Goal: Transaction & Acquisition: Obtain resource

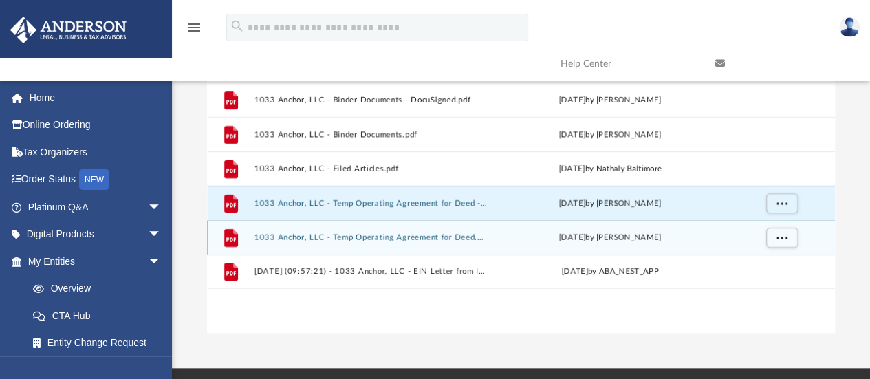
scroll to position [138, 0]
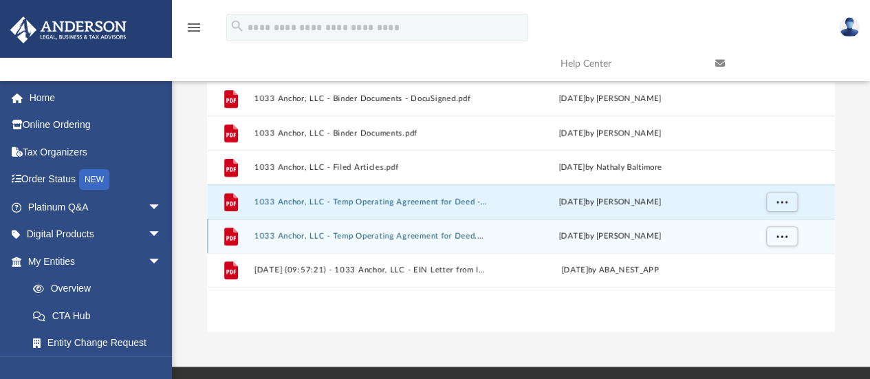
click at [311, 294] on div "File 1033 Anchor LLC - EIN Notice.pdf Thu Apr 24 2025 by ABA_NEST_APP File 1033…" at bounding box center [521, 189] width 628 height 285
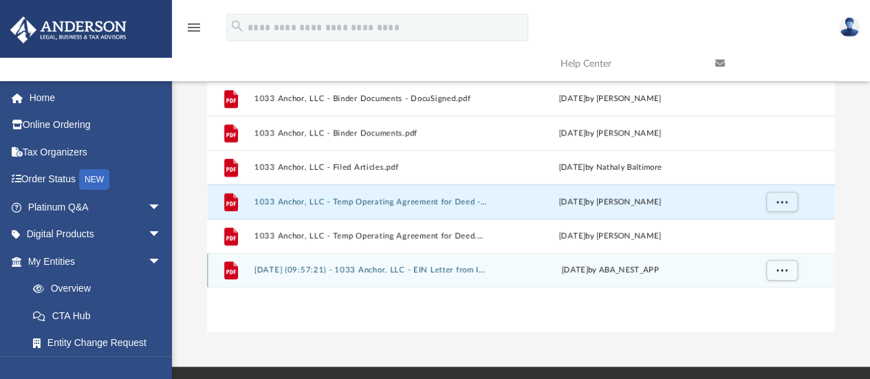
click at [360, 273] on button "2025.05.20 (09:57:21) - 1033 Anchor, LLC - EIN Letter from IRS.pdf" at bounding box center [370, 270] width 233 height 9
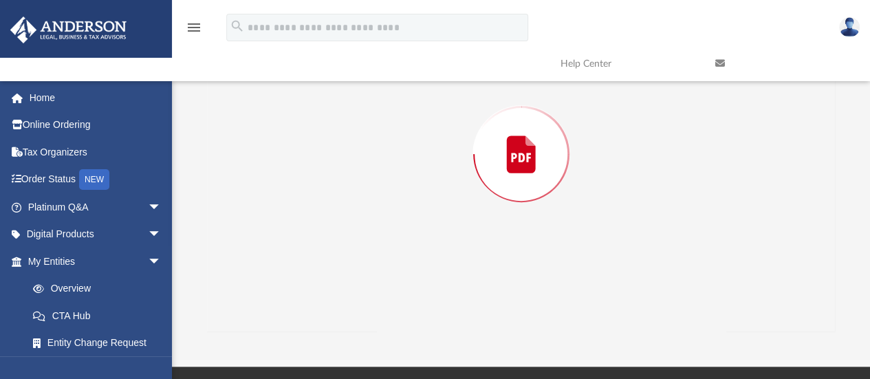
scroll to position [90, 0]
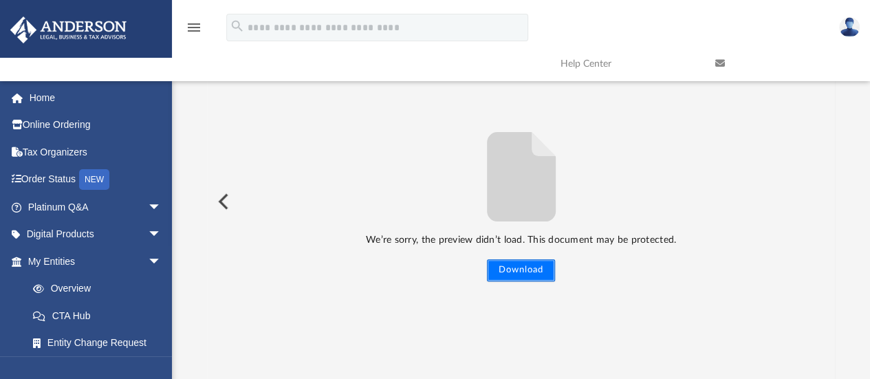
click at [521, 272] on button "Download" at bounding box center [521, 270] width 68 height 22
click at [845, 21] on img at bounding box center [849, 27] width 21 height 20
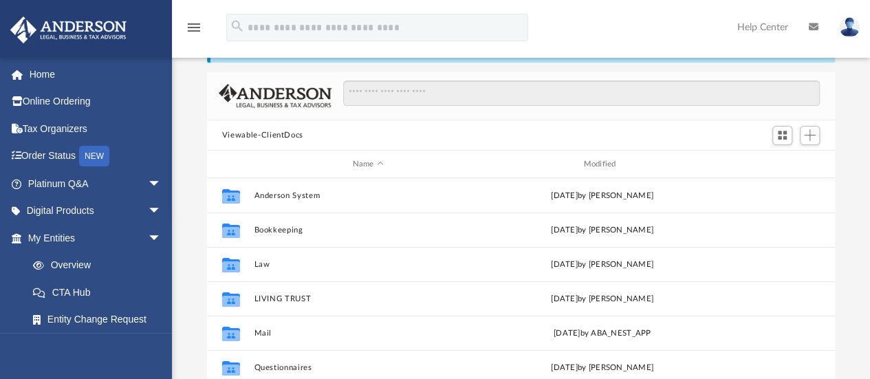
scroll to position [302, 617]
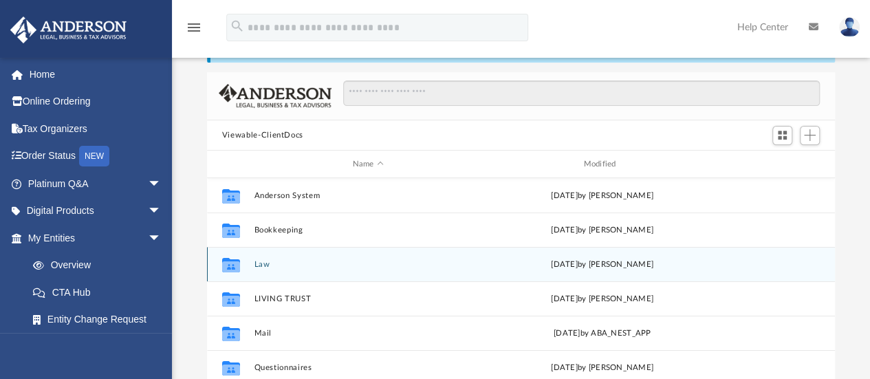
click at [260, 261] on button "Law" at bounding box center [368, 264] width 228 height 9
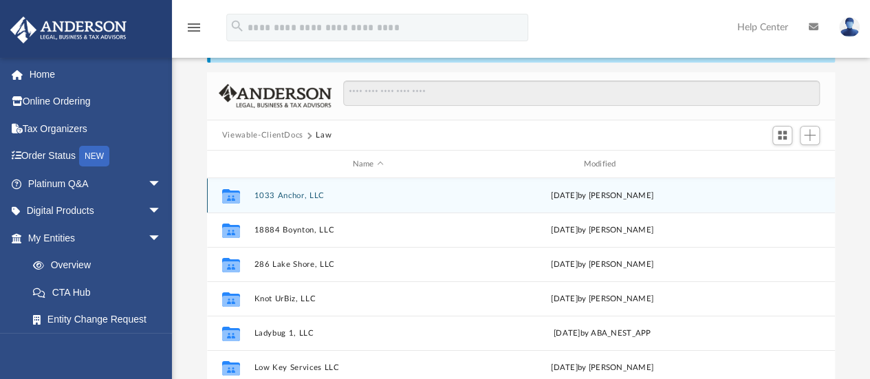
click at [301, 196] on button "1033 Anchor, LLC" at bounding box center [368, 195] width 228 height 9
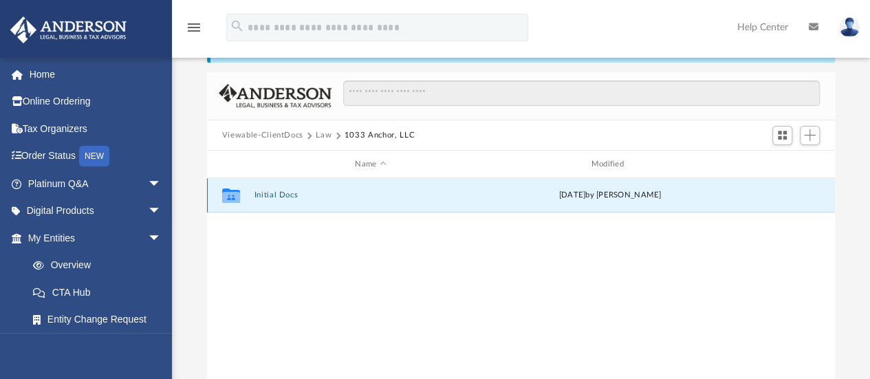
click at [294, 198] on button "Initial Docs" at bounding box center [370, 195] width 233 height 9
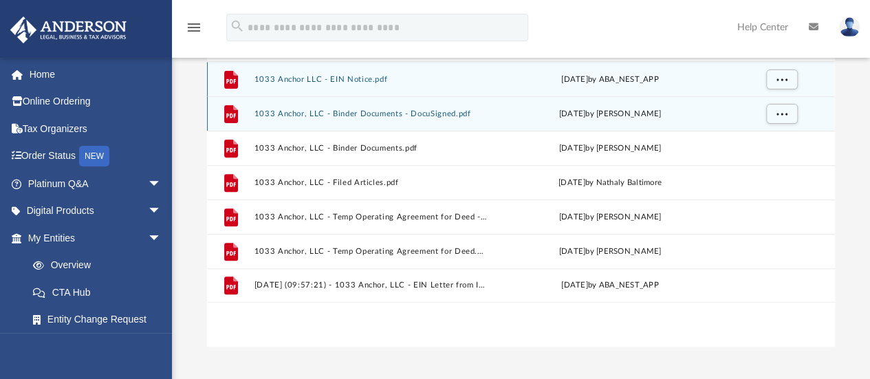
scroll to position [192, 0]
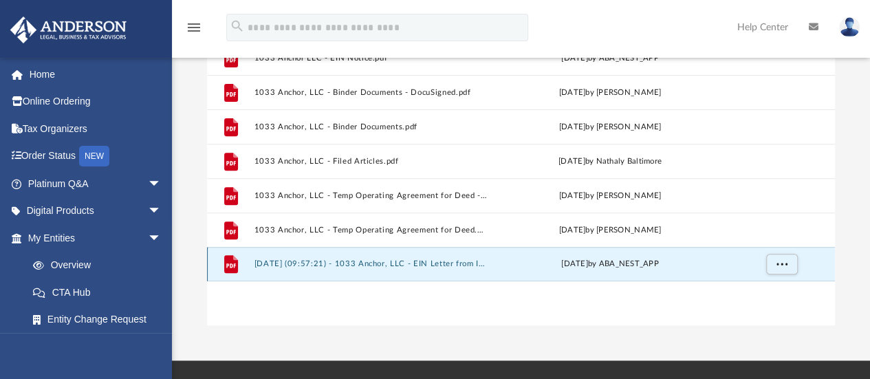
click at [352, 264] on button "2025.05.20 (09:57:21) - 1033 Anchor, LLC - EIN Letter from IRS.pdf" at bounding box center [370, 264] width 233 height 9
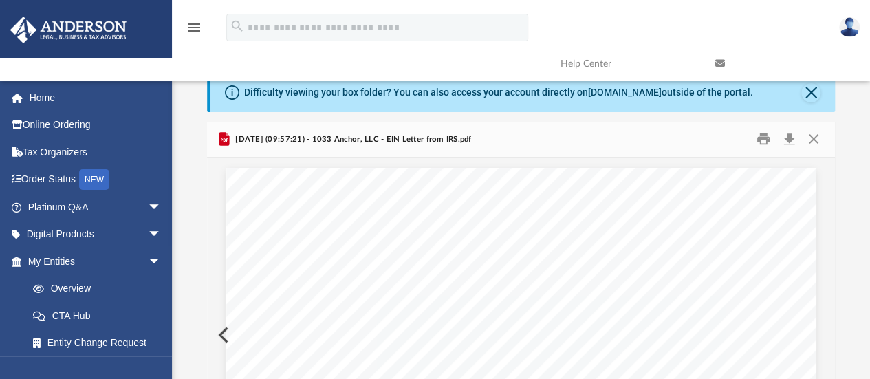
scroll to position [0, 0]
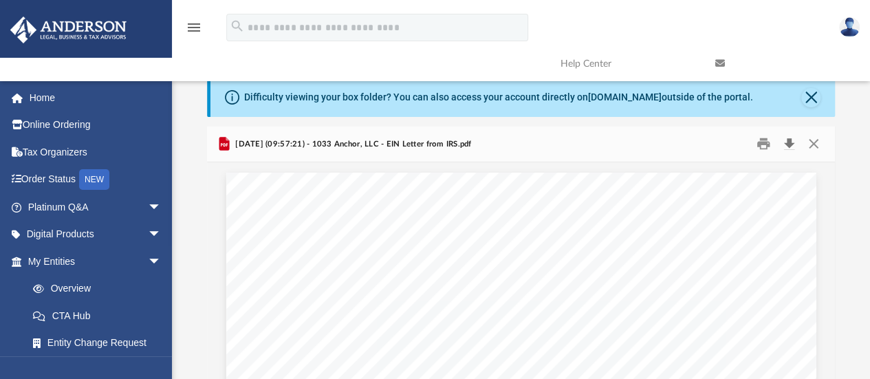
click at [792, 141] on button "Download" at bounding box center [788, 143] width 25 height 21
click at [817, 148] on button "Close" at bounding box center [813, 143] width 25 height 21
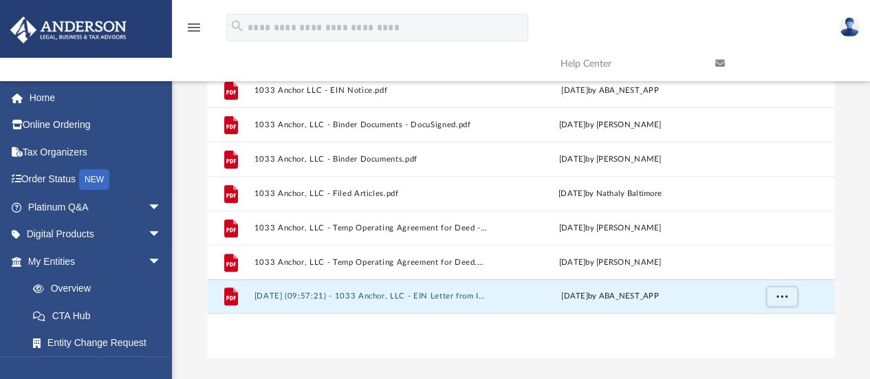
scroll to position [129, 0]
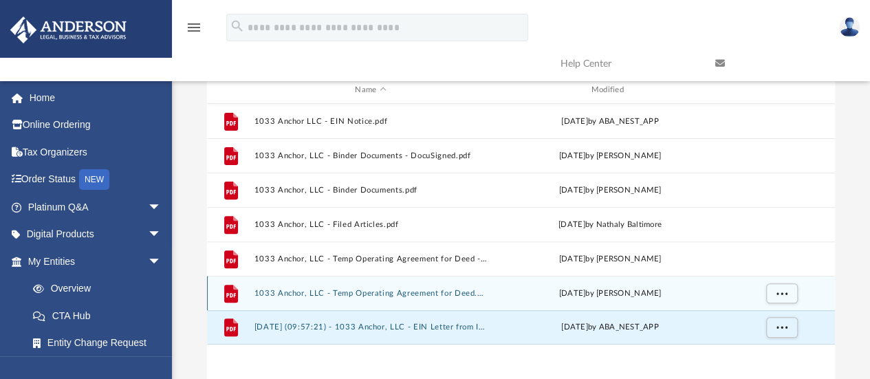
click at [488, 291] on div "File 1033 Anchor, LLC - Temp Operating Agreement for Deed.pdf Wed May 21 2025 b…" at bounding box center [521, 293] width 628 height 34
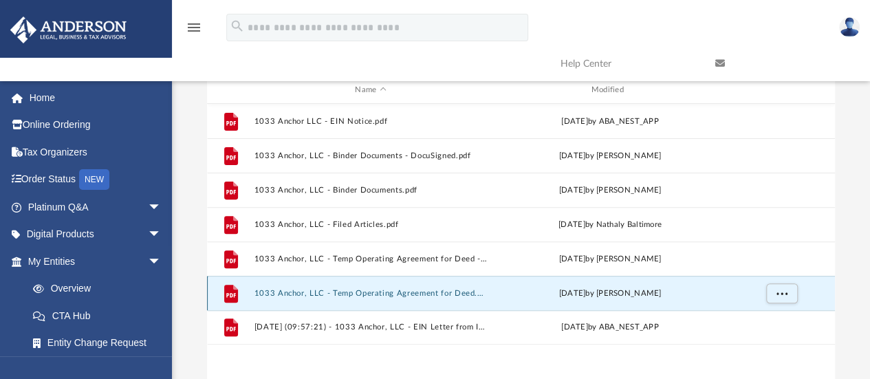
click at [435, 292] on button "1033 Anchor, LLC - Temp Operating Agreement for Deed.pdf" at bounding box center [370, 293] width 233 height 9
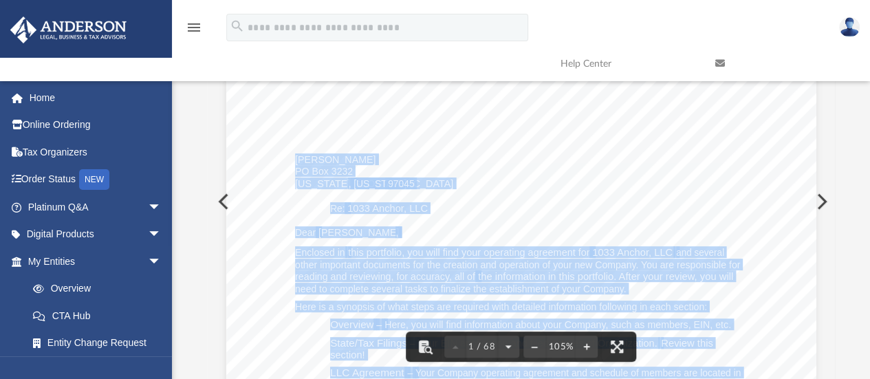
scroll to position [0, 0]
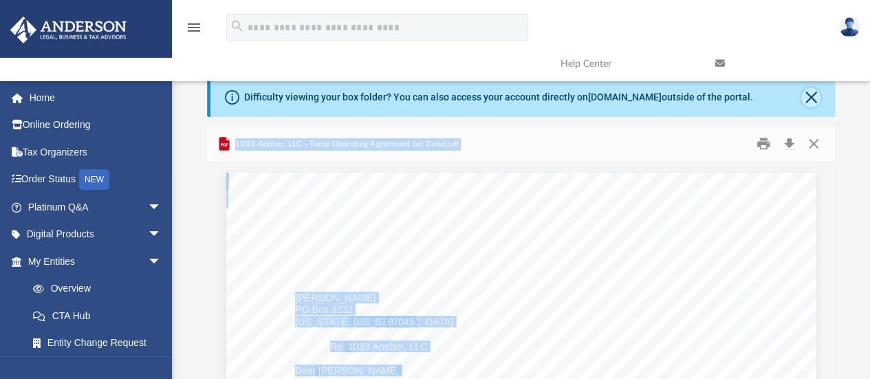
click at [818, 96] on button "Close" at bounding box center [810, 97] width 19 height 19
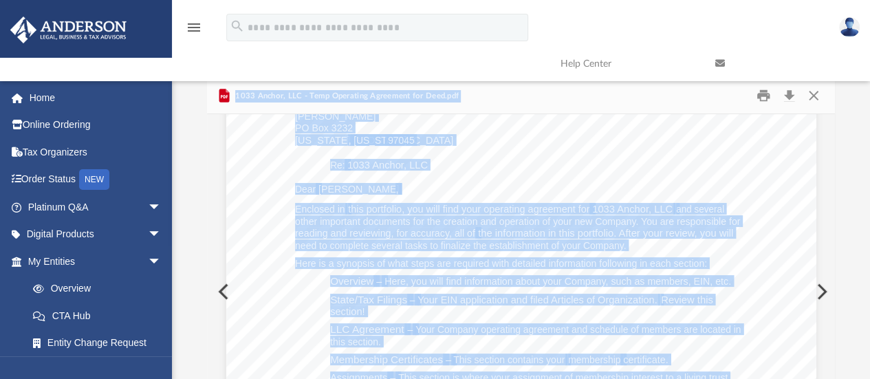
scroll to position [138, 0]
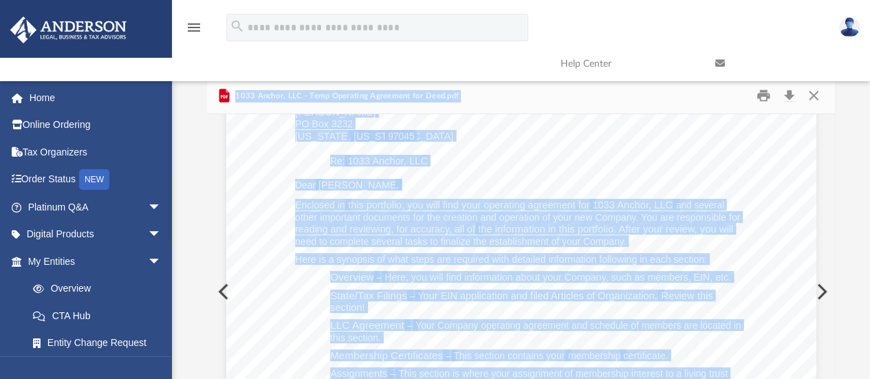
click at [814, 89] on link at bounding box center [782, 63] width 155 height 54
click at [814, 96] on button "Close" at bounding box center [813, 95] width 25 height 21
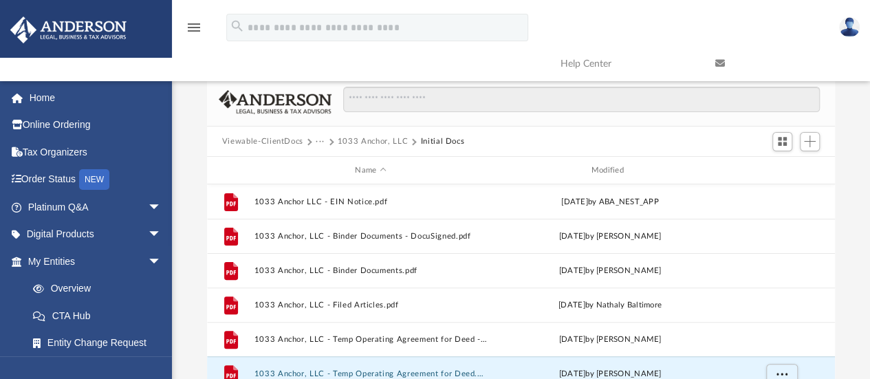
scroll to position [11, 0]
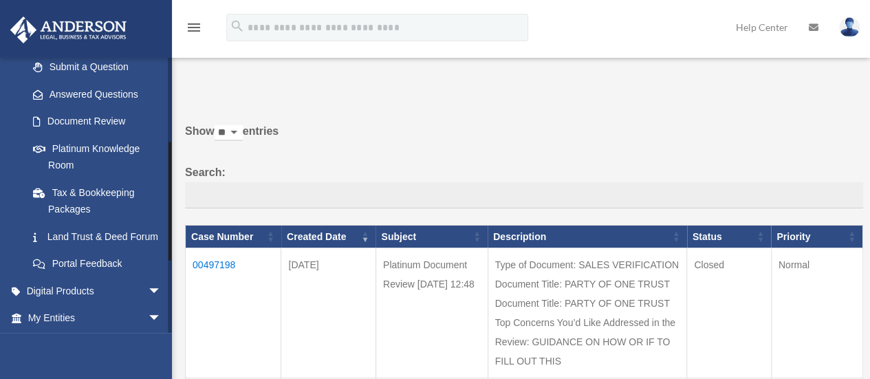
scroll to position [206, 0]
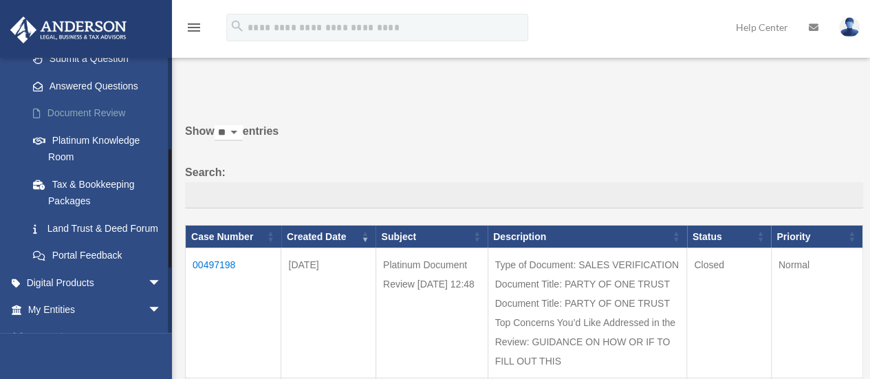
click at [113, 119] on link "Document Review" at bounding box center [100, 114] width 163 height 28
click at [103, 116] on link "Document Review" at bounding box center [100, 114] width 163 height 28
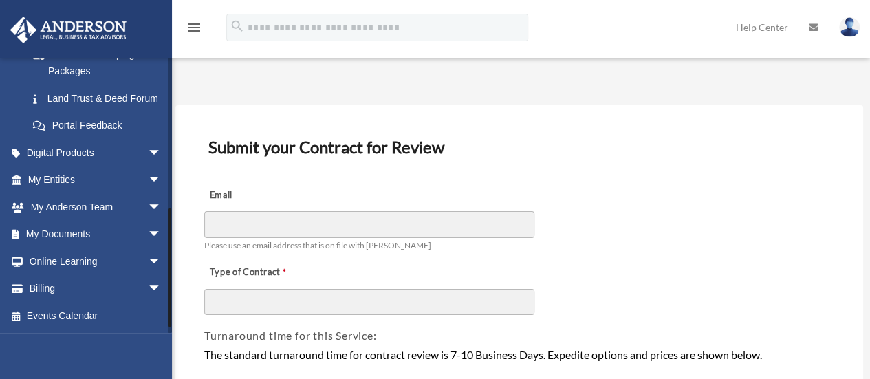
scroll to position [344, 0]
click at [148, 247] on span "arrow_drop_down" at bounding box center [162, 235] width 28 height 28
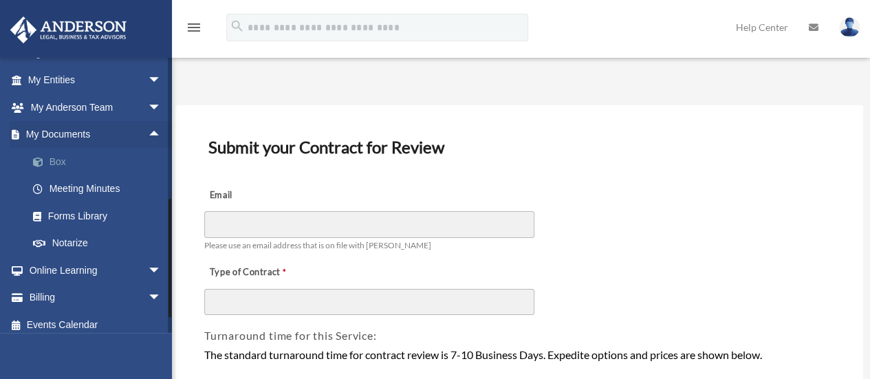
scroll to position [461, 0]
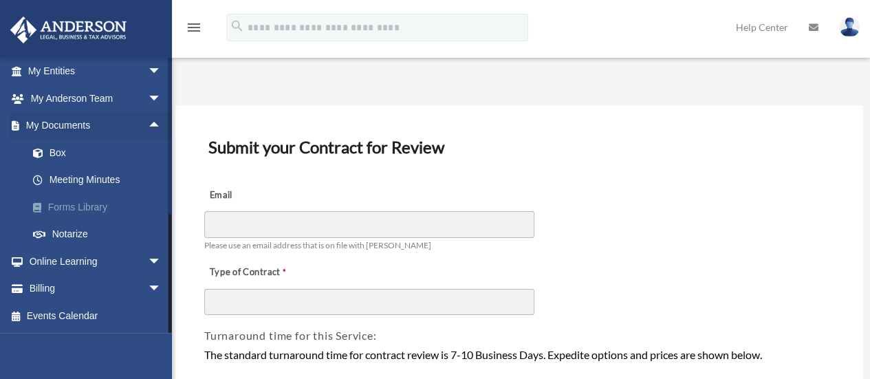
click at [69, 208] on link "Forms Library" at bounding box center [100, 207] width 163 height 28
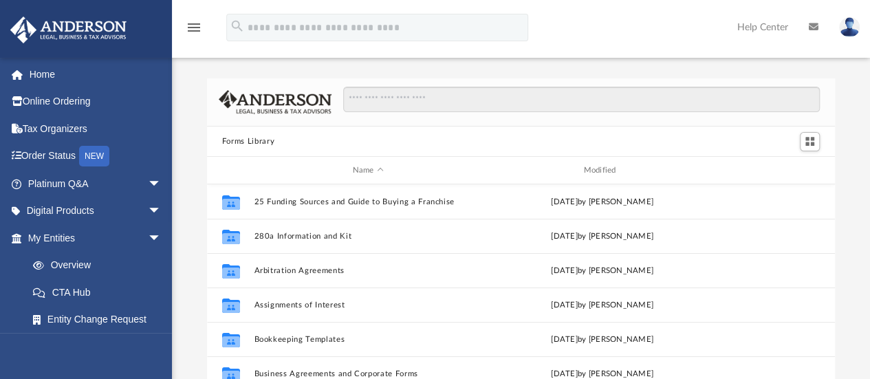
scroll to position [302, 617]
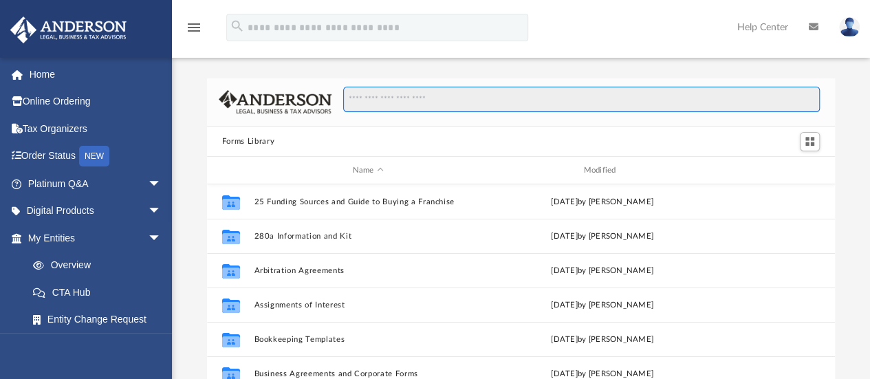
click at [395, 102] on input "Search files and folders" at bounding box center [581, 100] width 476 height 26
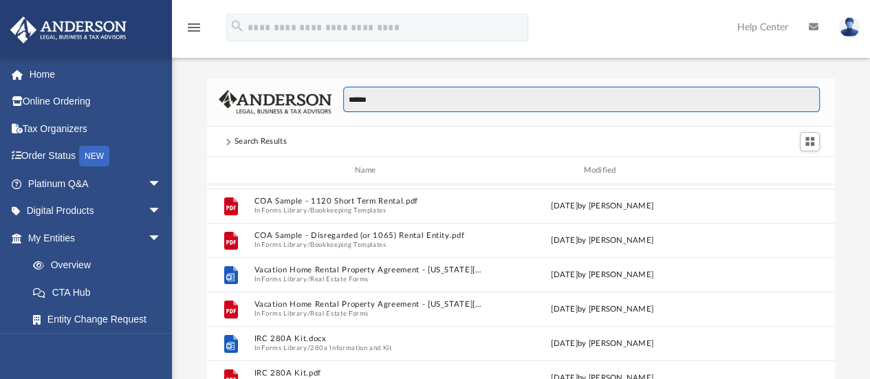
scroll to position [0, 0]
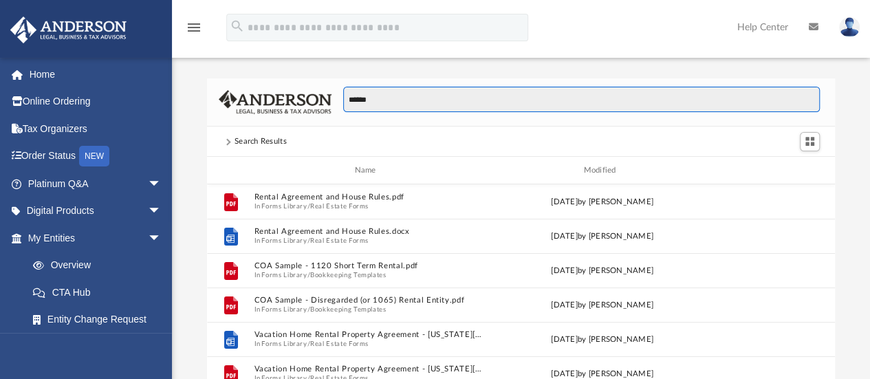
drag, startPoint x: 384, startPoint y: 98, endPoint x: 356, endPoint y: 96, distance: 28.3
click at [356, 96] on input "******" at bounding box center [581, 100] width 476 height 26
click at [342, 96] on div "******" at bounding box center [575, 107] width 488 height 40
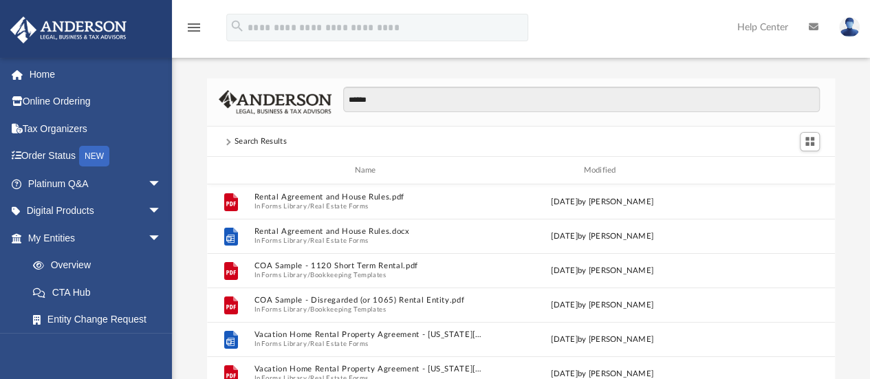
click at [337, 96] on div "******" at bounding box center [575, 107] width 488 height 40
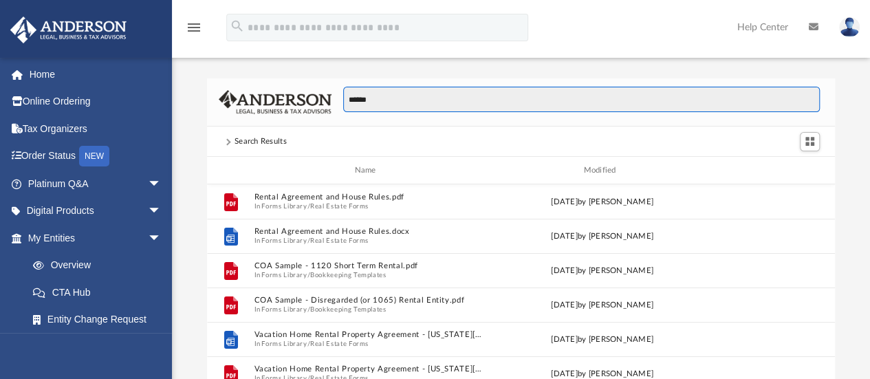
drag, startPoint x: 375, startPoint y: 101, endPoint x: 331, endPoint y: 100, distance: 43.3
click at [331, 100] on div "******" at bounding box center [575, 107] width 488 height 40
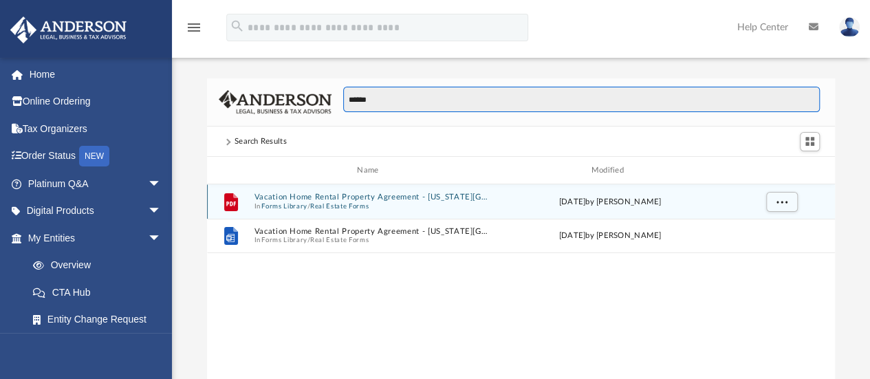
type input "******"
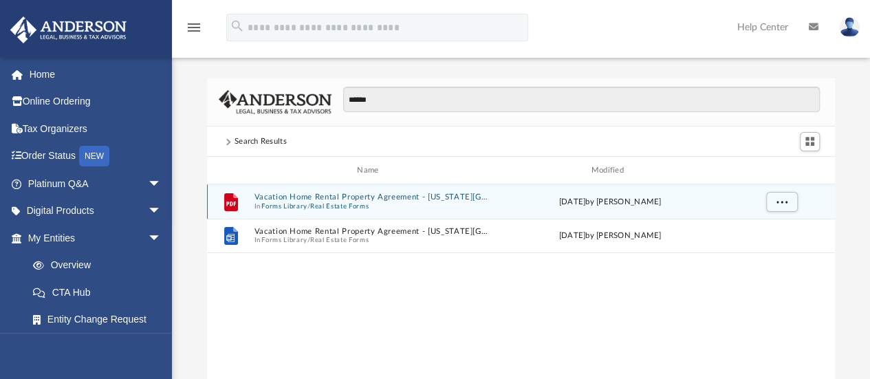
click at [301, 206] on button "Forms Library" at bounding box center [283, 206] width 45 height 9
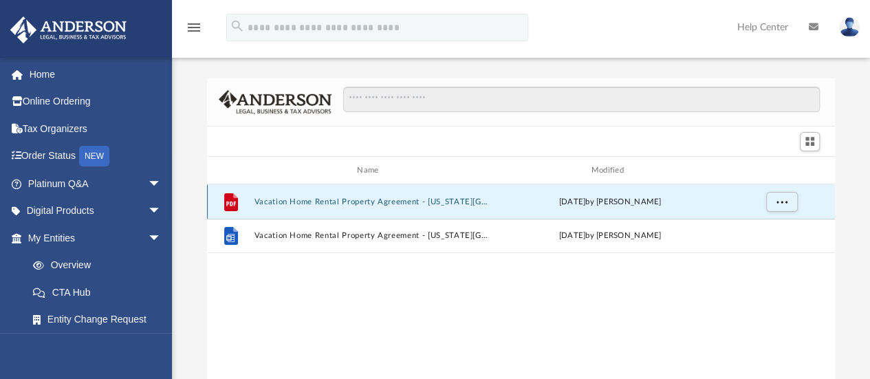
click at [301, 206] on button "Vacation Home Rental Property Agreement - Oregon.pdf" at bounding box center [370, 201] width 233 height 9
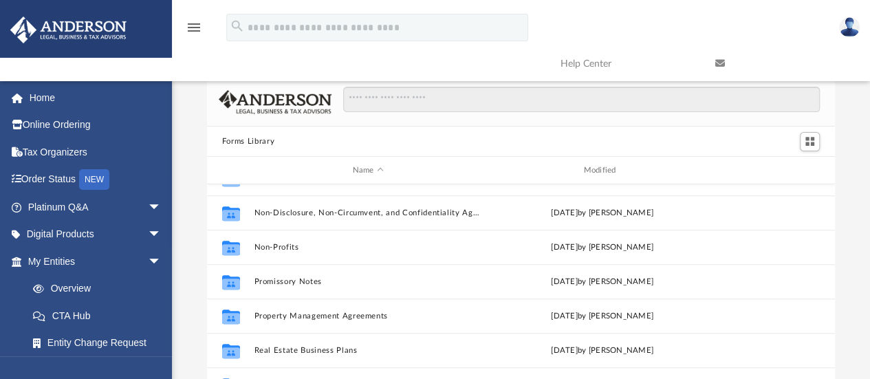
scroll to position [69, 0]
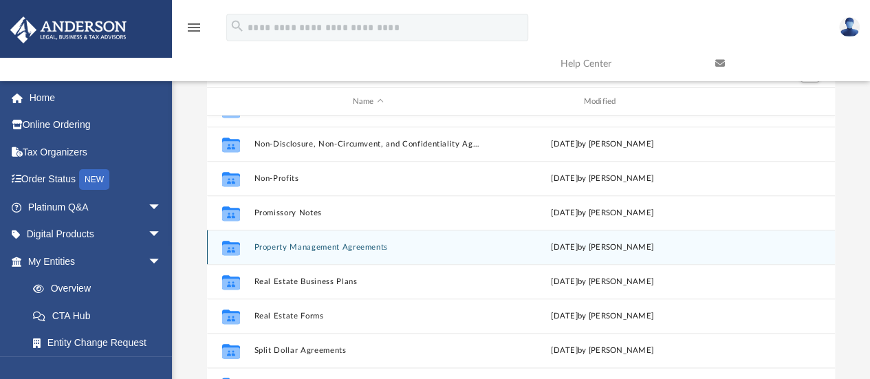
click at [281, 248] on button "Property Management Agreements" at bounding box center [368, 247] width 228 height 9
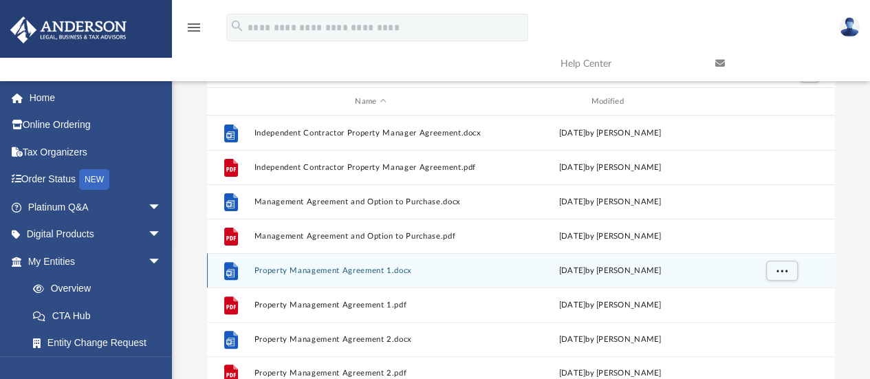
scroll to position [138, 0]
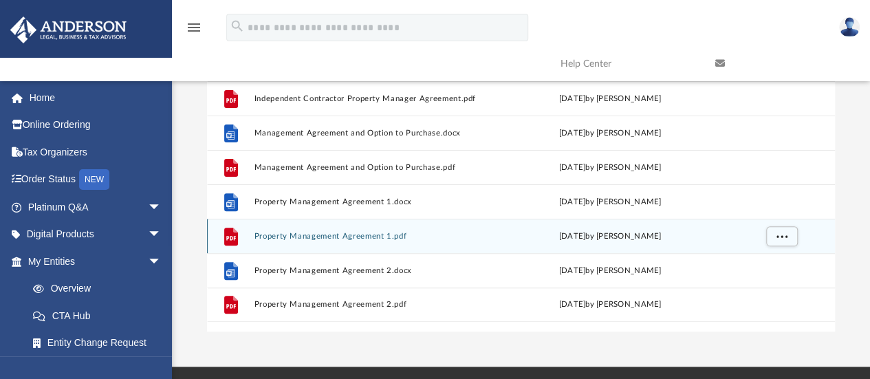
click at [268, 234] on button "Property Management Agreement 1.pdf" at bounding box center [370, 236] width 233 height 9
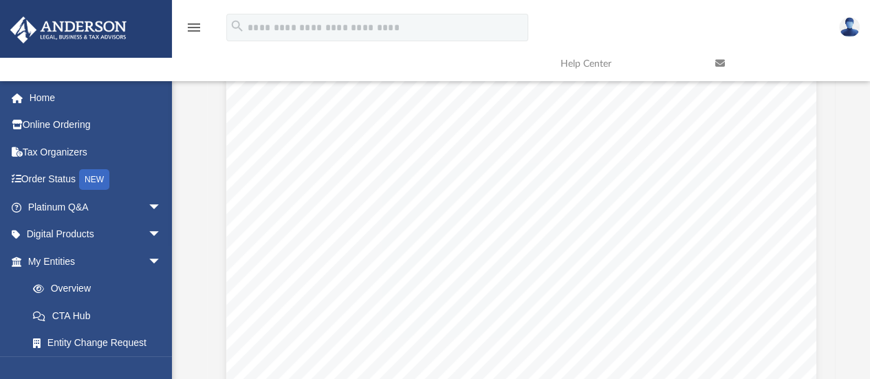
scroll to position [5917, 0]
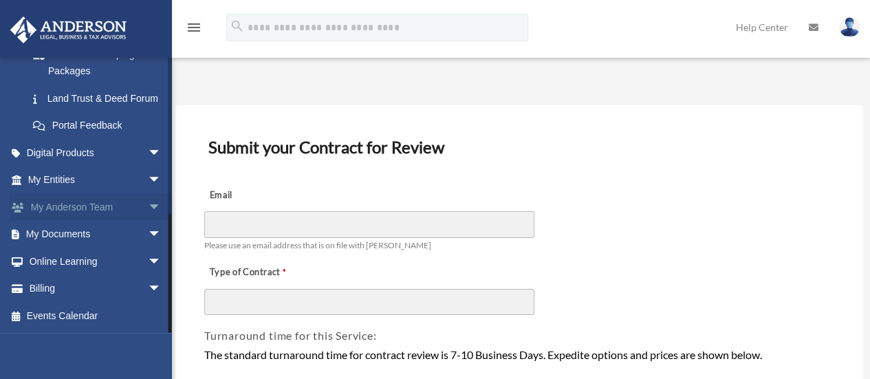
scroll to position [352, 0]
click at [148, 233] on span "arrow_drop_down" at bounding box center [162, 235] width 28 height 28
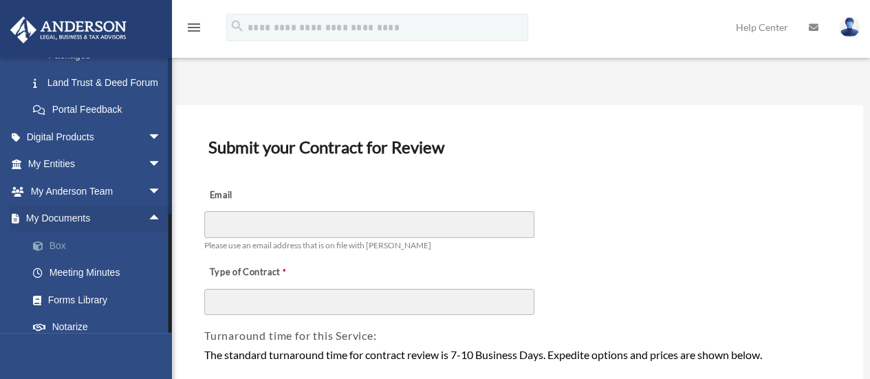
click at [64, 259] on link "Box" at bounding box center [100, 246] width 163 height 28
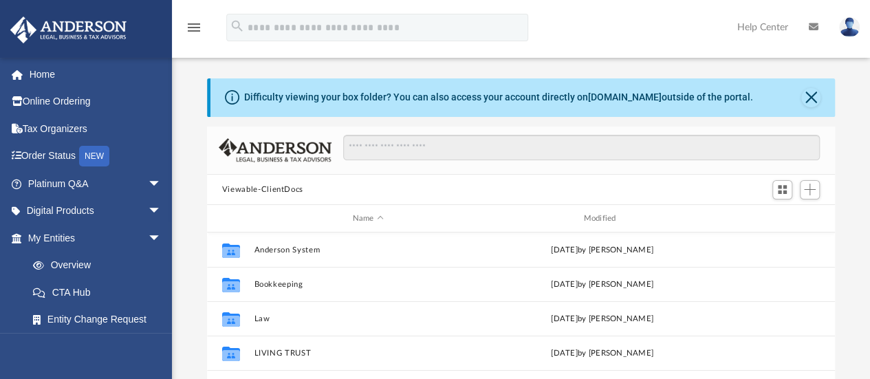
scroll to position [302, 617]
click at [804, 102] on button "Close" at bounding box center [810, 97] width 19 height 19
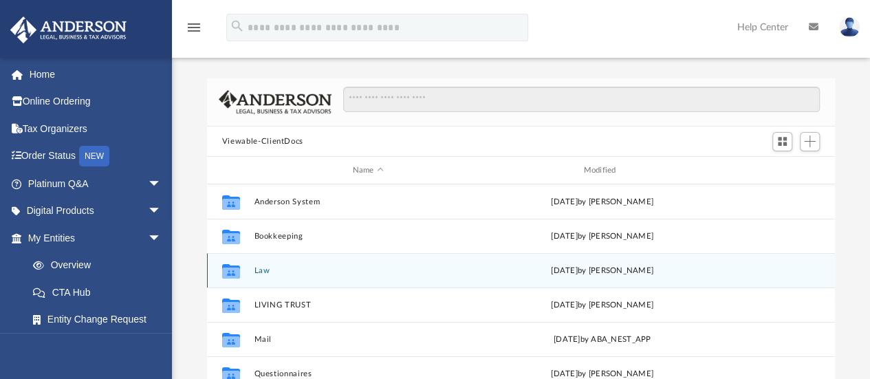
click at [255, 268] on button "Law" at bounding box center [368, 270] width 228 height 9
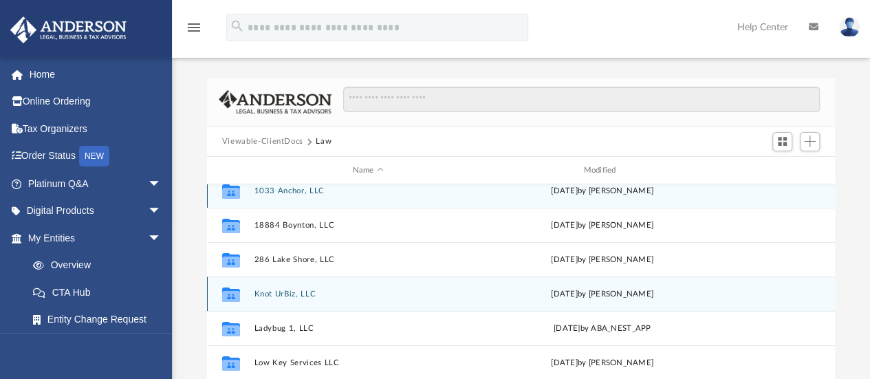
scroll to position [0, 0]
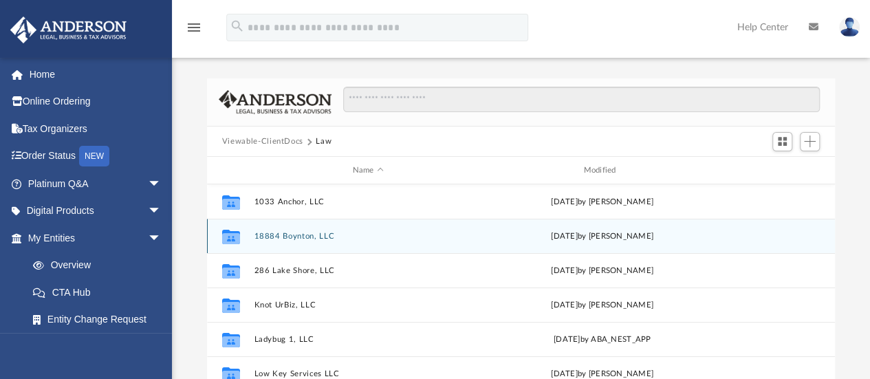
click at [272, 234] on button "18884 Boynton, LLC" at bounding box center [368, 236] width 228 height 9
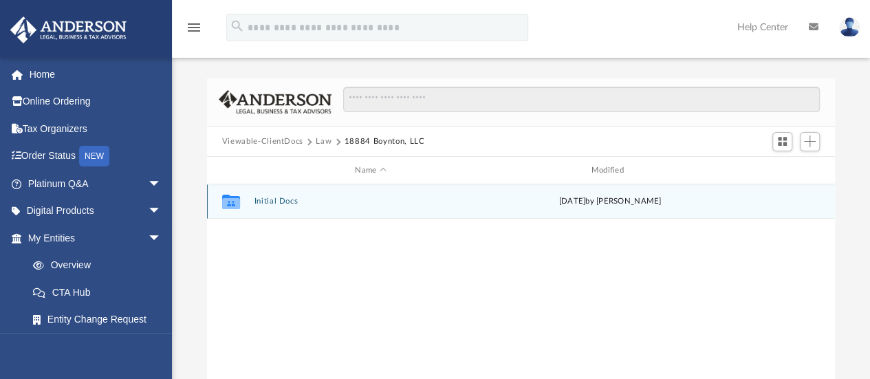
click at [278, 200] on button "Initial Docs" at bounding box center [370, 201] width 233 height 9
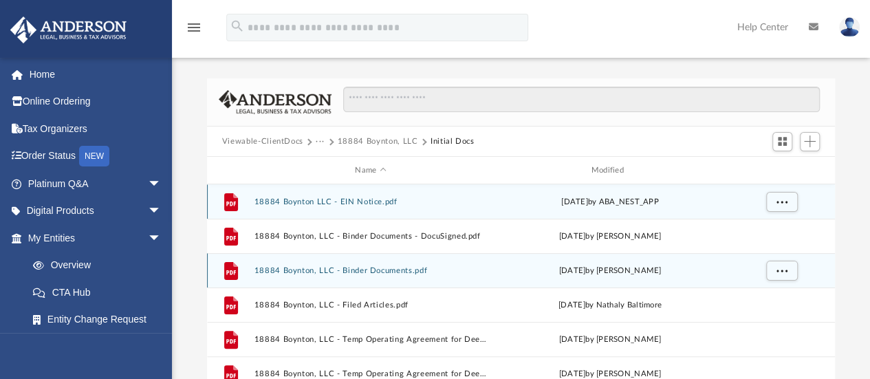
scroll to position [69, 0]
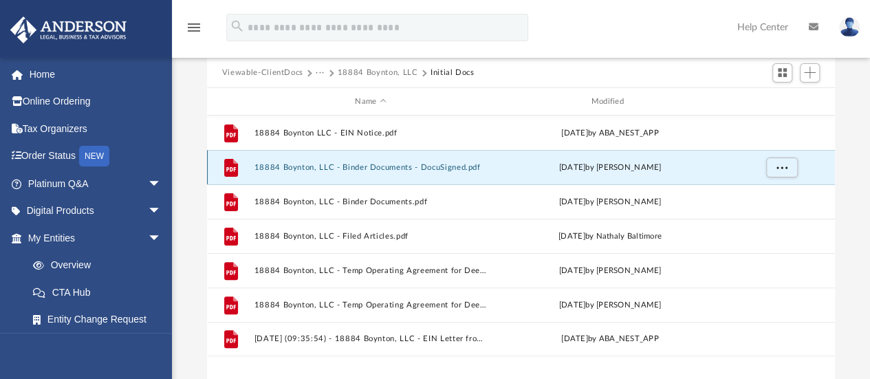
click at [328, 166] on button "18884 Boynton, LLC - Binder Documents - DocuSigned.pdf" at bounding box center [370, 167] width 233 height 9
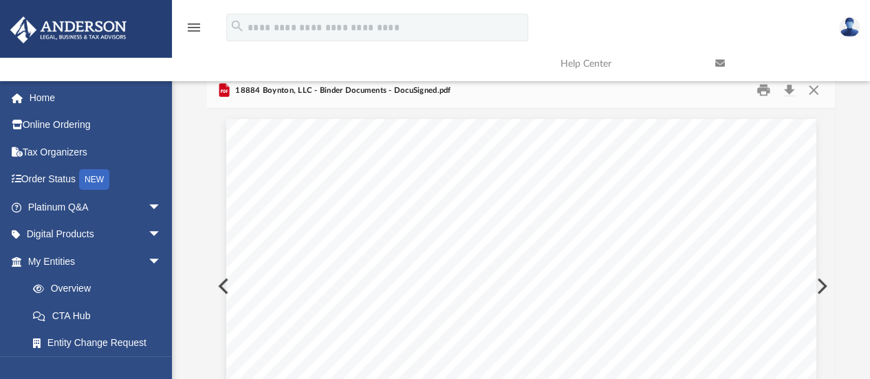
scroll to position [0, 0]
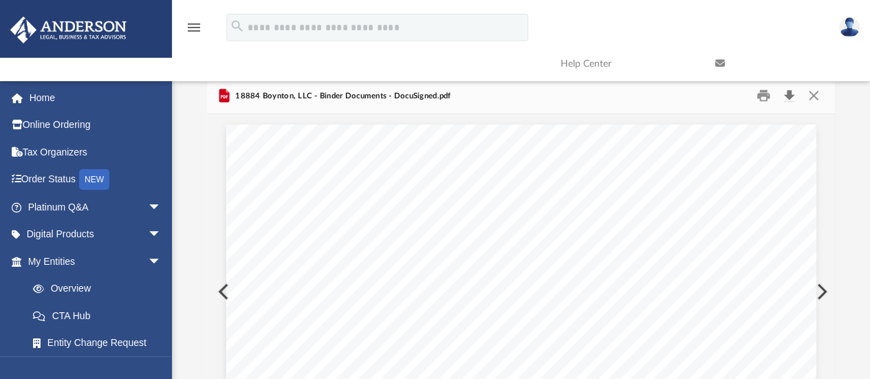
click at [793, 98] on button "Download" at bounding box center [788, 95] width 25 height 21
click at [814, 97] on button "Close" at bounding box center [813, 95] width 25 height 21
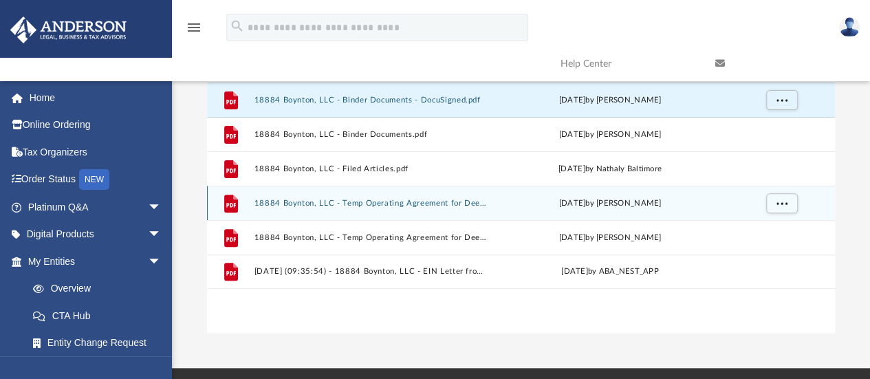
scroll to position [138, 0]
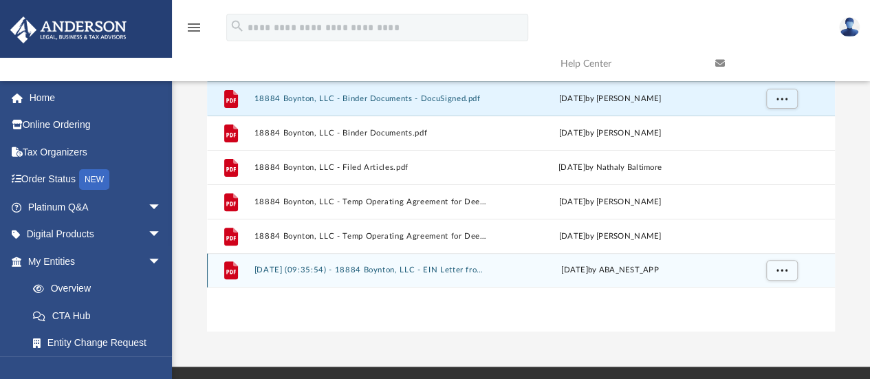
click at [384, 273] on button "2025.05.06 (09:35:54) - 18884 Boynton, LLC - EIN Letter from IRS.pdf" at bounding box center [370, 270] width 233 height 9
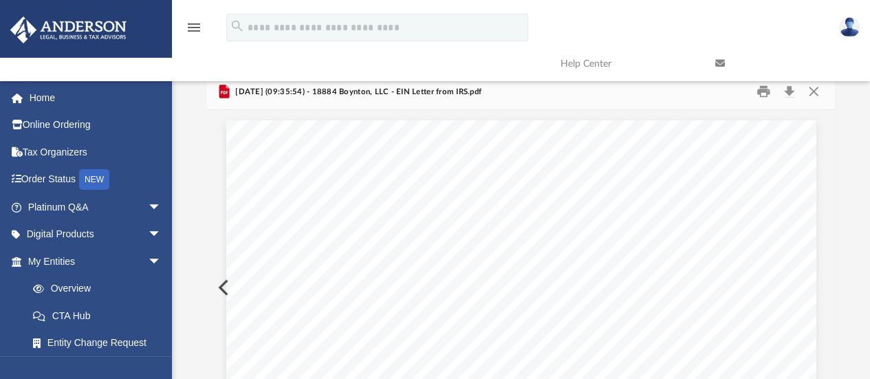
scroll to position [0, 0]
click at [790, 90] on link at bounding box center [782, 63] width 155 height 54
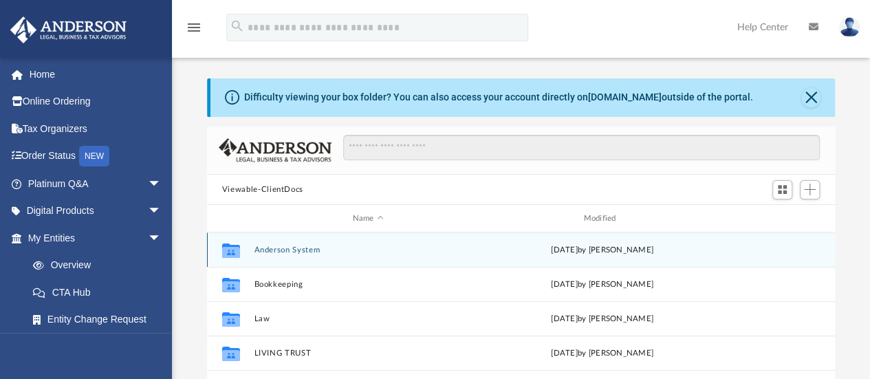
scroll to position [302, 617]
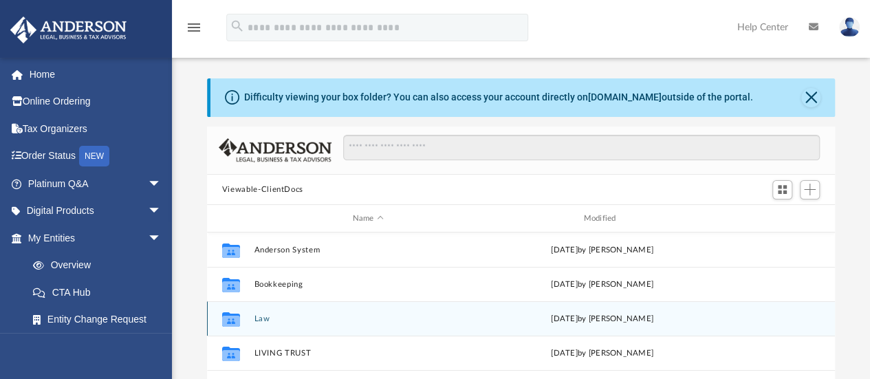
click at [257, 319] on button "Law" at bounding box center [368, 318] width 228 height 9
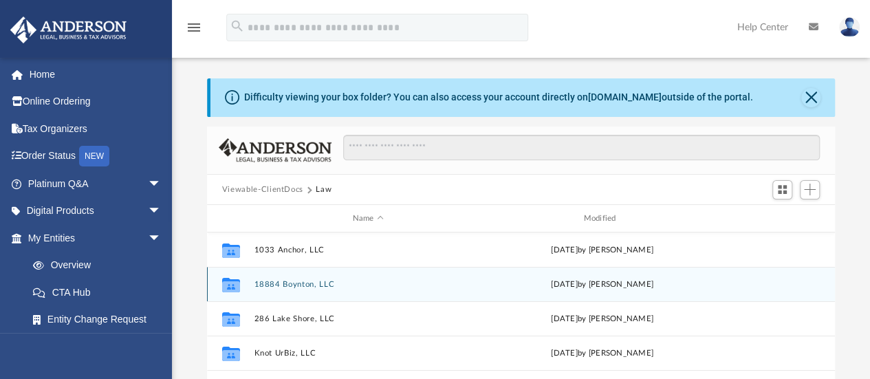
click at [283, 284] on button "18884 Boynton, LLC" at bounding box center [368, 284] width 228 height 9
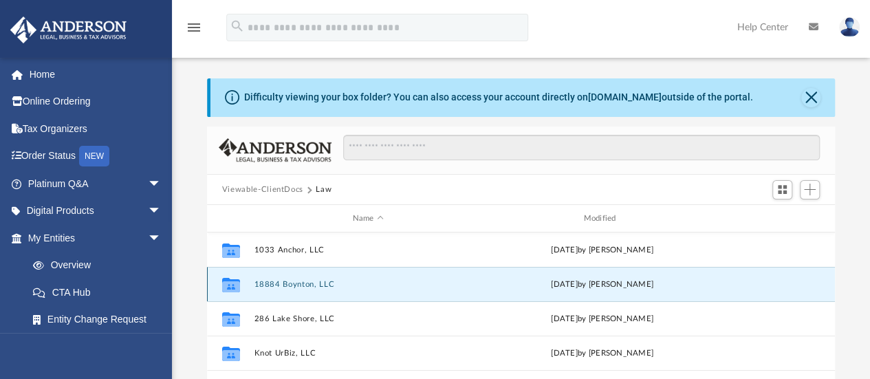
click at [283, 284] on button "18884 Boynton, LLC" at bounding box center [368, 284] width 228 height 9
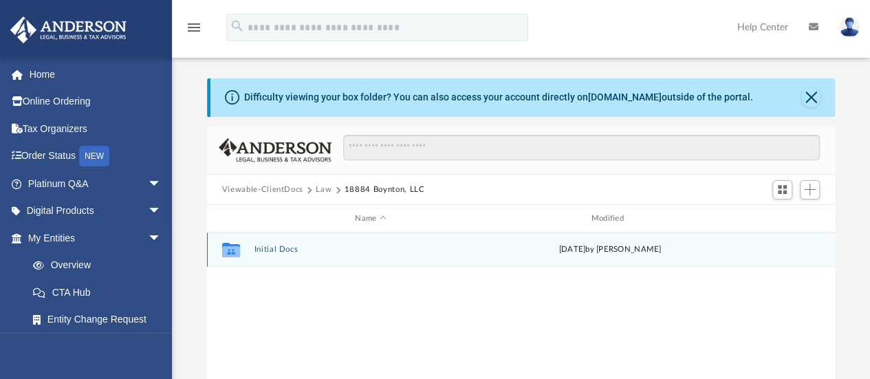
click at [278, 248] on button "Initial Docs" at bounding box center [370, 249] width 233 height 9
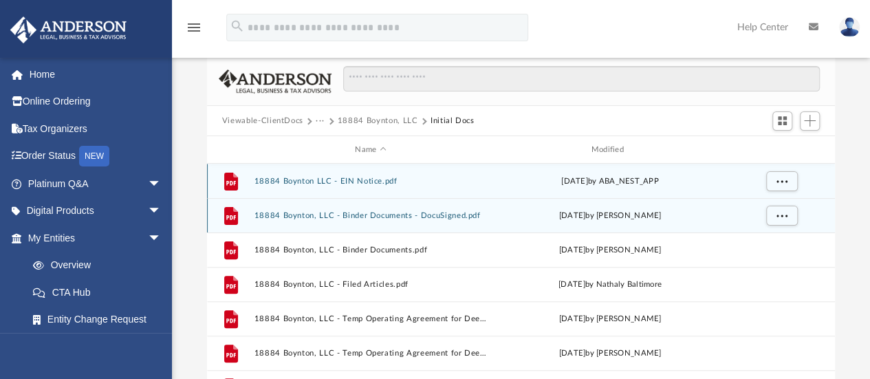
scroll to position [138, 0]
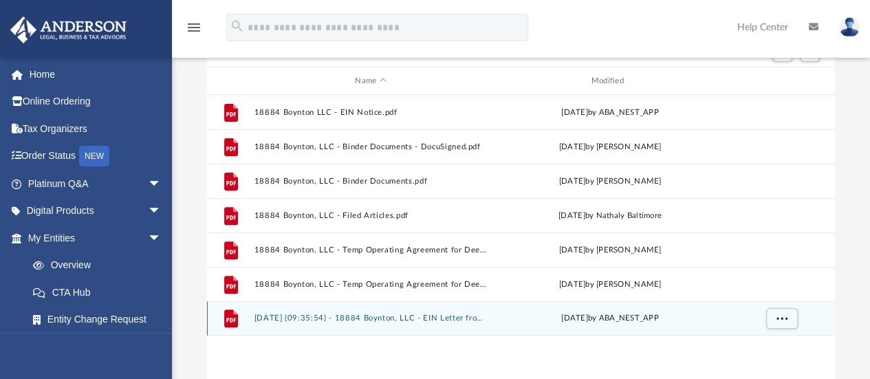
click at [382, 316] on button "[DATE] (09:35:54) - 18884 Boynton, LLC - EIN Letter from IRS.pdf" at bounding box center [370, 318] width 233 height 9
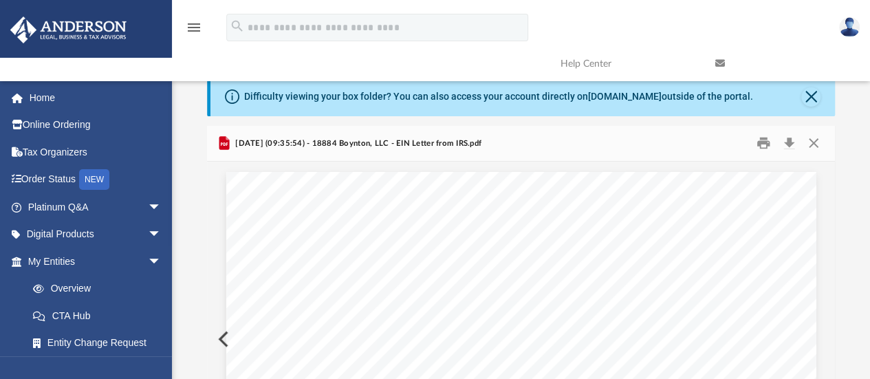
scroll to position [0, 0]
click at [792, 142] on button "Download" at bounding box center [788, 143] width 25 height 21
drag, startPoint x: 812, startPoint y: 143, endPoint x: 809, endPoint y: 149, distance: 7.1
click at [812, 143] on button "Close" at bounding box center [813, 143] width 25 height 21
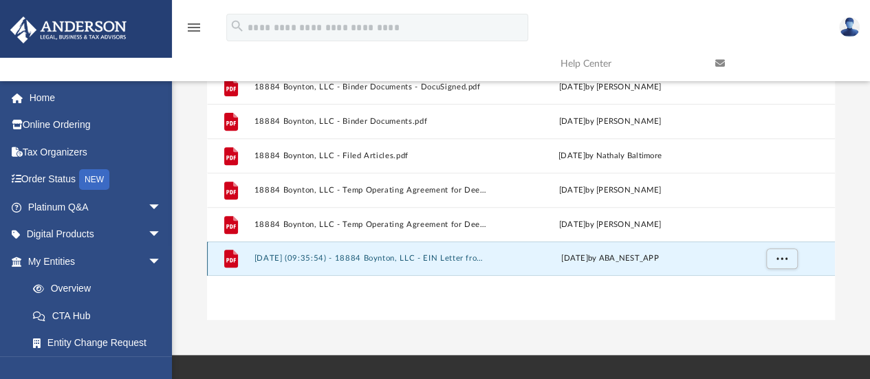
scroll to position [129, 0]
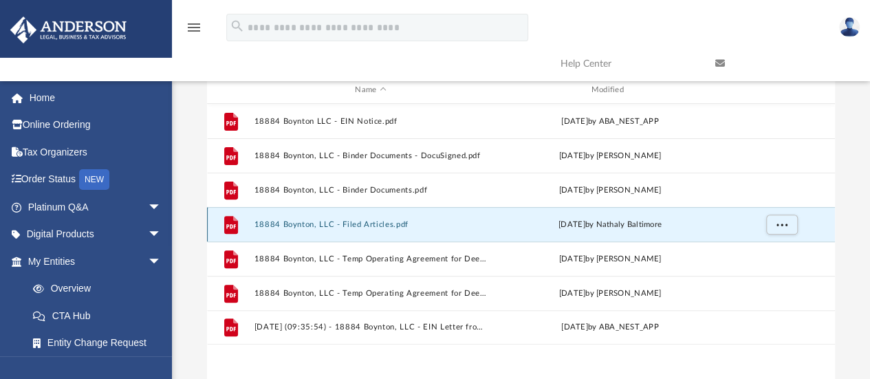
click at [351, 222] on button "18884 Boynton, LLC - Filed Articles.pdf" at bounding box center [370, 224] width 233 height 9
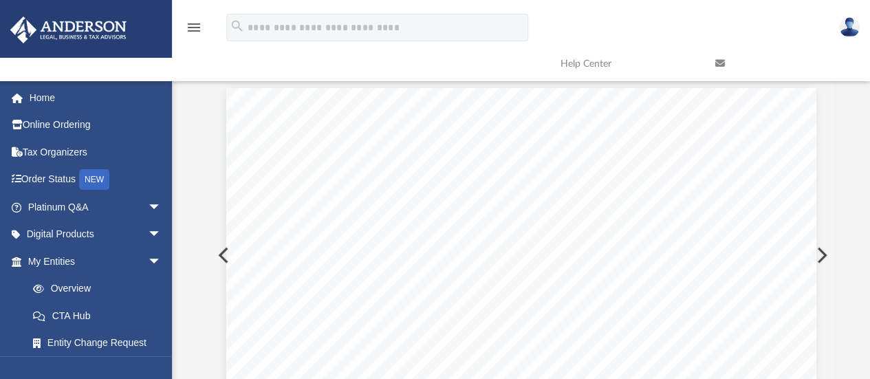
scroll to position [0, 0]
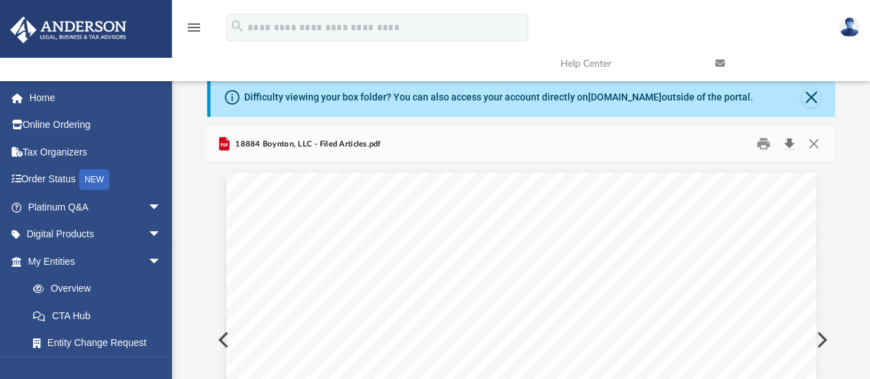
click at [788, 146] on button "Download" at bounding box center [788, 143] width 25 height 21
click at [812, 151] on button "Close" at bounding box center [813, 143] width 25 height 21
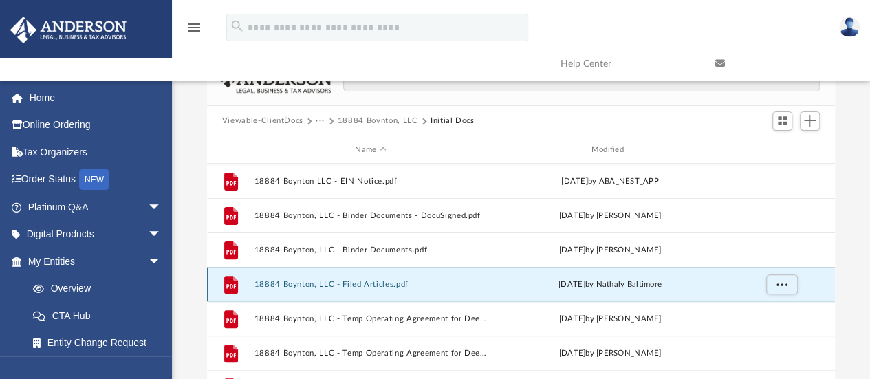
scroll to position [138, 0]
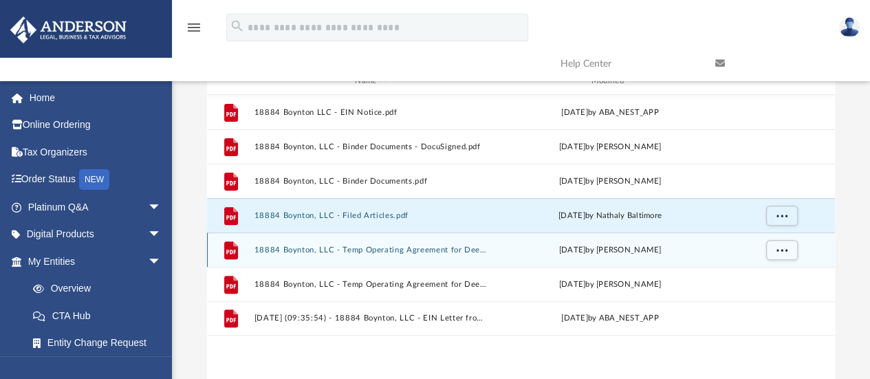
click at [417, 261] on div "File 18884 Boynton, LLC - Temp Operating Agreement for Deed - DocuSigned.pdf [D…" at bounding box center [521, 249] width 628 height 34
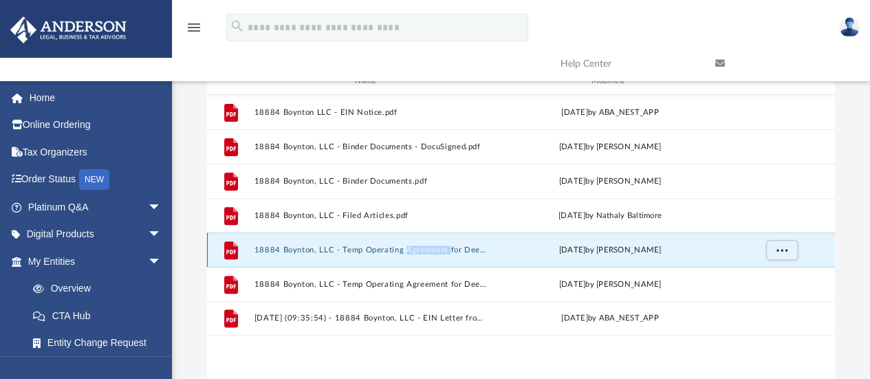
click at [369, 254] on div "File 18884 Boynton, LLC - Temp Operating Agreement for Deed - DocuSigned.pdf [D…" at bounding box center [521, 249] width 628 height 34
click at [312, 251] on button "18884 Boynton, LLC - Temp Operating Agreement for Deed - DocuSigned.pdf" at bounding box center [370, 249] width 233 height 9
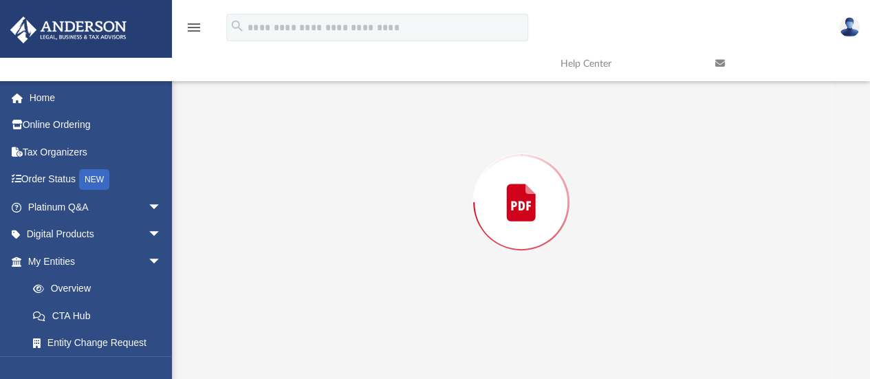
click at [312, 251] on div "Preview" at bounding box center [521, 202] width 628 height 355
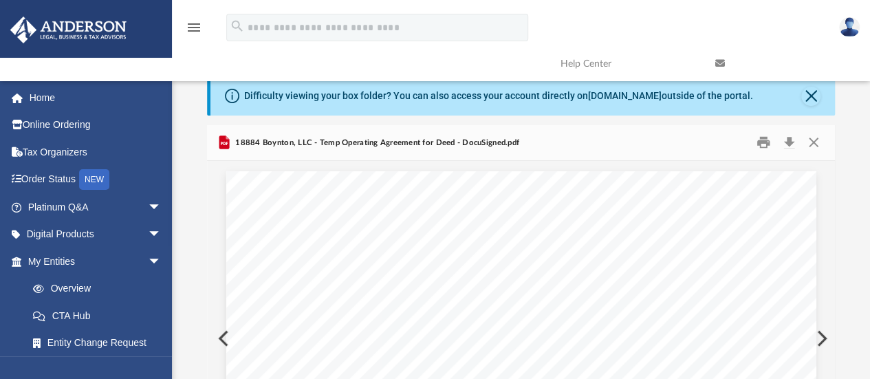
scroll to position [0, 0]
click at [793, 146] on button "Download" at bounding box center [788, 143] width 25 height 21
click at [811, 144] on button "Close" at bounding box center [813, 143] width 25 height 21
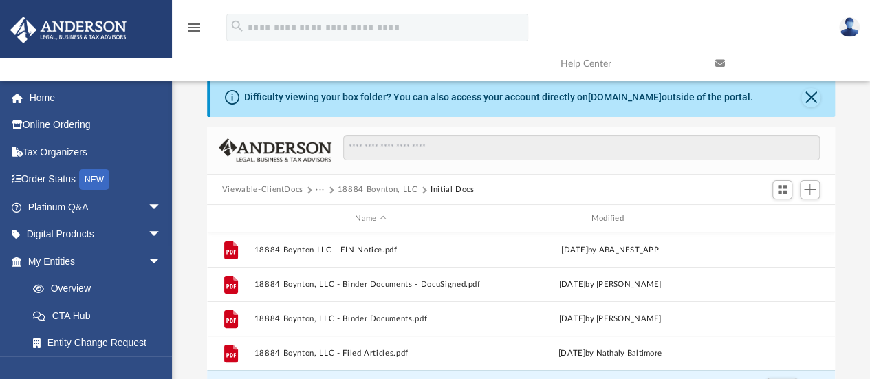
click at [260, 188] on button "Viewable-ClientDocs" at bounding box center [262, 190] width 81 height 12
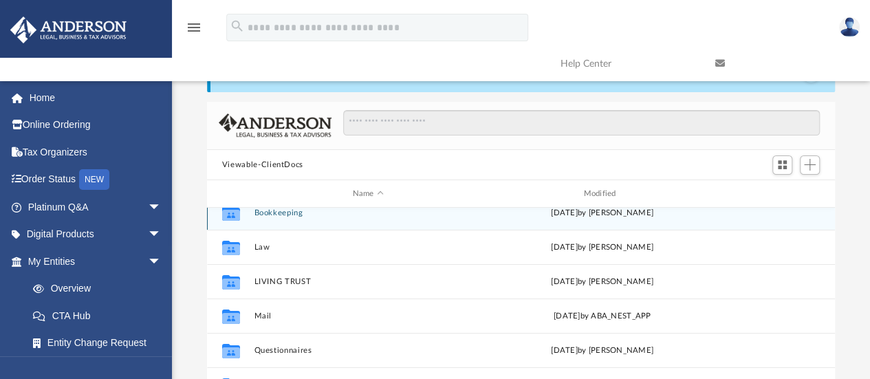
scroll to position [69, 0]
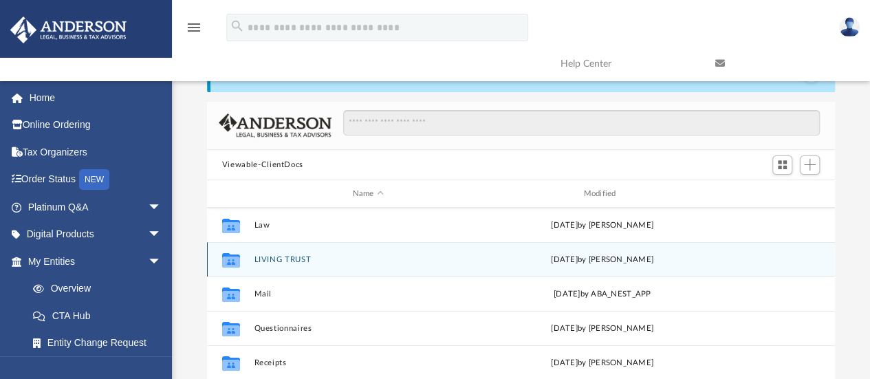
click at [264, 259] on button "LIVING TRUST" at bounding box center [368, 259] width 228 height 9
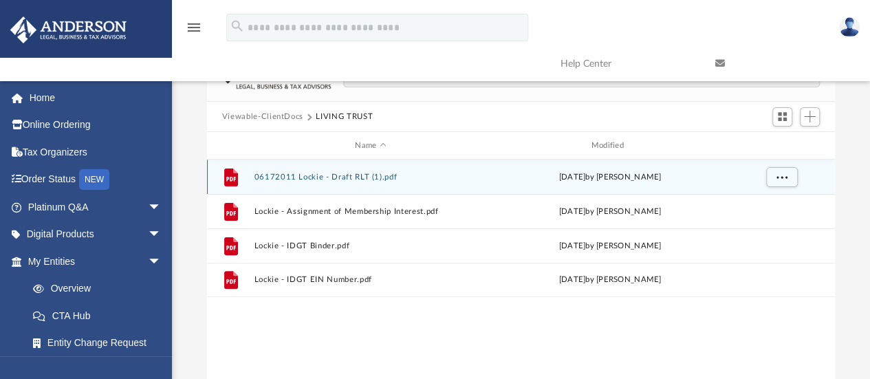
scroll to position [0, 0]
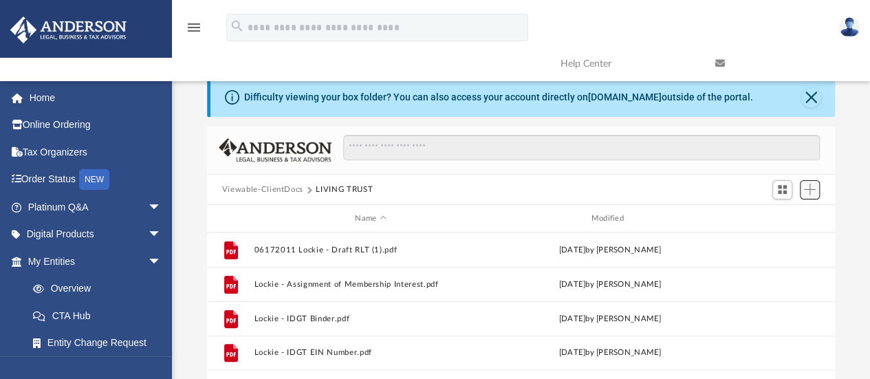
click at [805, 194] on span "Add" at bounding box center [810, 190] width 12 height 12
click at [782, 192] on span "Switch to Grid View" at bounding box center [782, 190] width 12 height 12
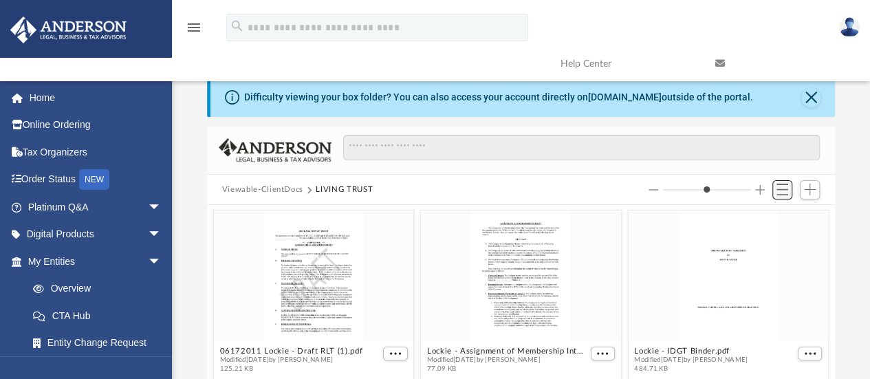
scroll to position [302, 617]
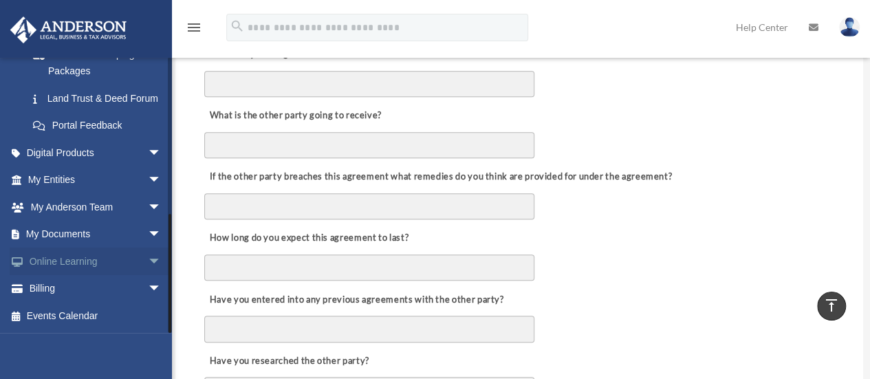
scroll to position [413, 0]
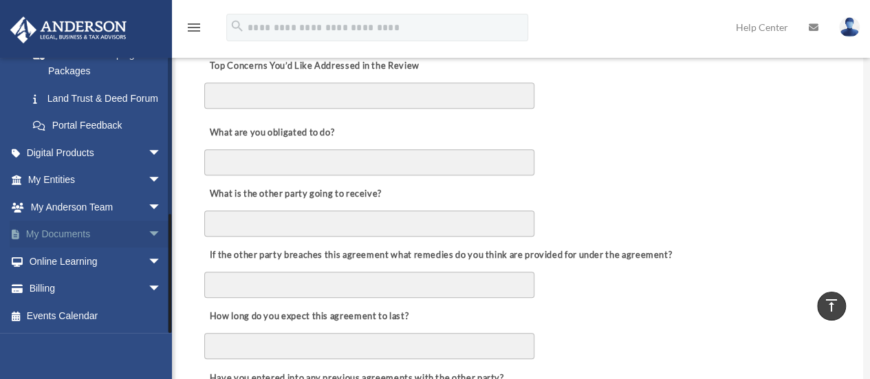
click at [130, 236] on link "My Documents arrow_drop_down" at bounding box center [96, 235] width 173 height 28
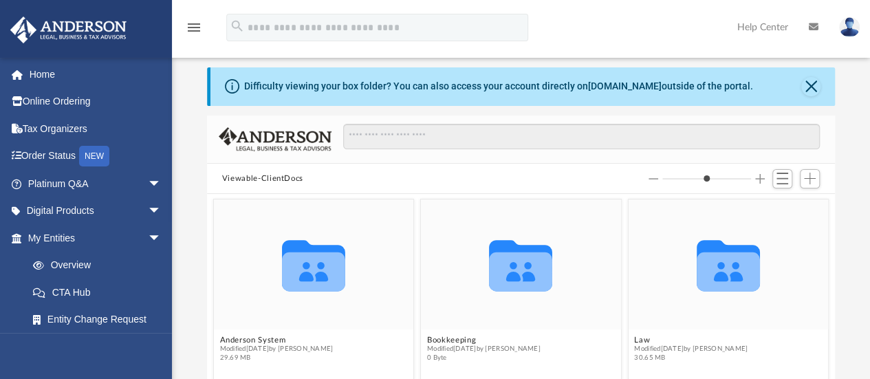
scroll to position [302, 617]
click at [785, 171] on button "Switch to List View" at bounding box center [782, 178] width 21 height 19
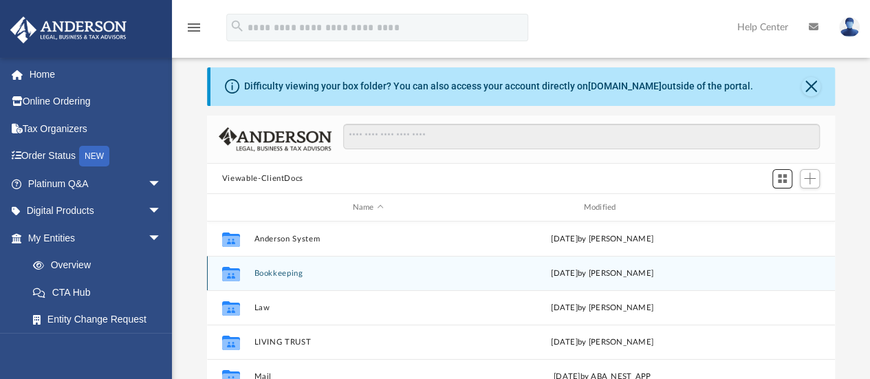
scroll to position [69, 0]
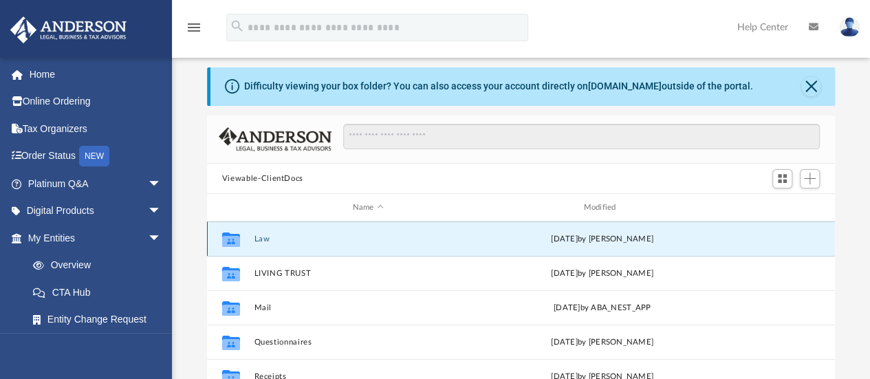
click at [258, 239] on button "Law" at bounding box center [368, 238] width 228 height 9
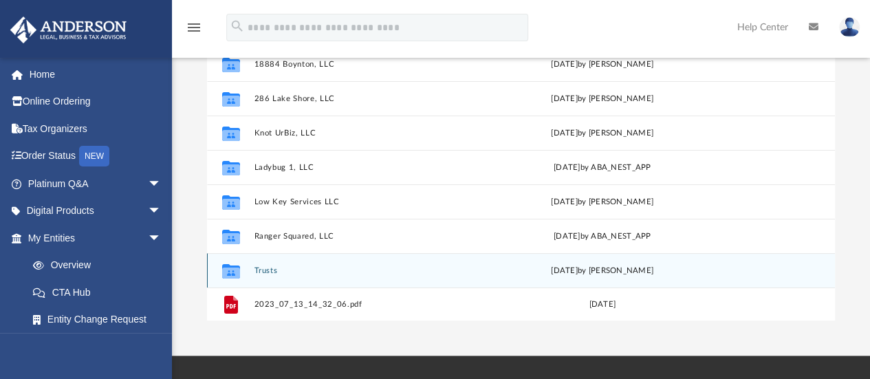
scroll to position [217, 0]
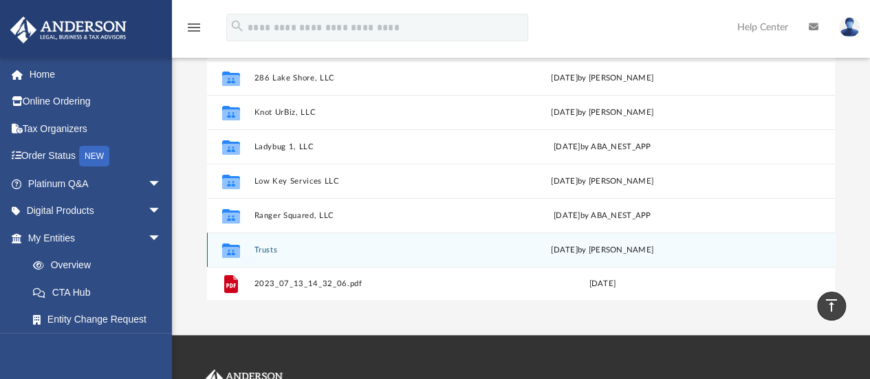
click at [265, 251] on button "Trusts" at bounding box center [368, 249] width 228 height 9
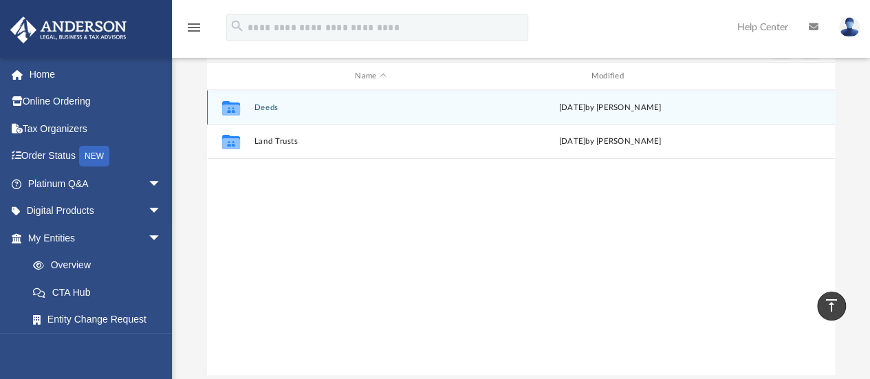
scroll to position [80, 0]
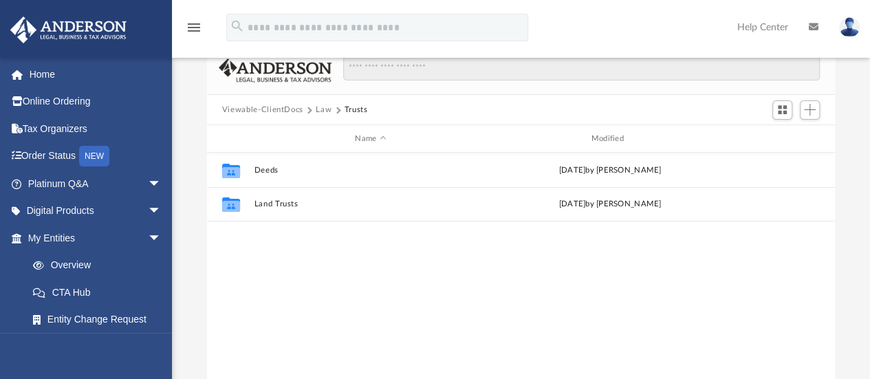
click at [329, 109] on button "Law" at bounding box center [324, 110] width 16 height 12
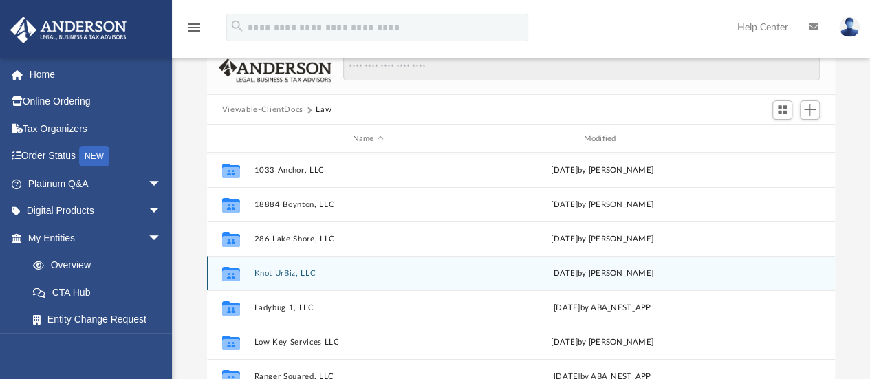
scroll to position [23, 0]
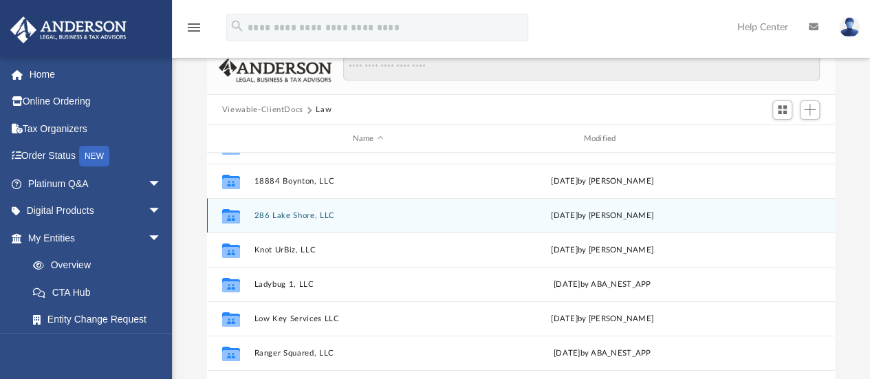
click at [293, 214] on button "286 Lake Shore, LLC" at bounding box center [368, 215] width 228 height 9
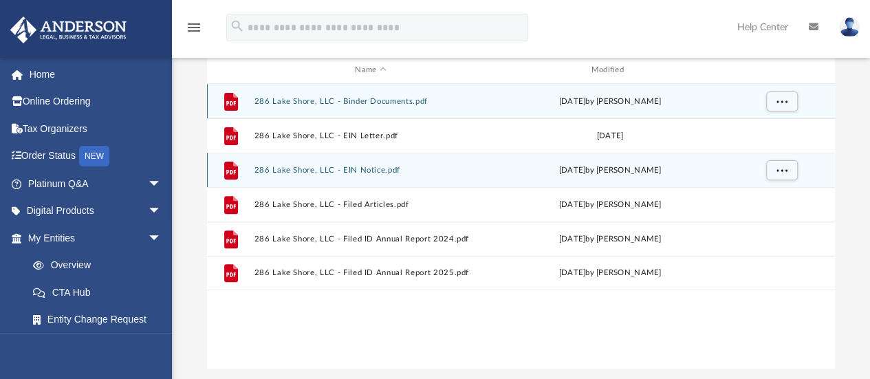
scroll to position [80, 0]
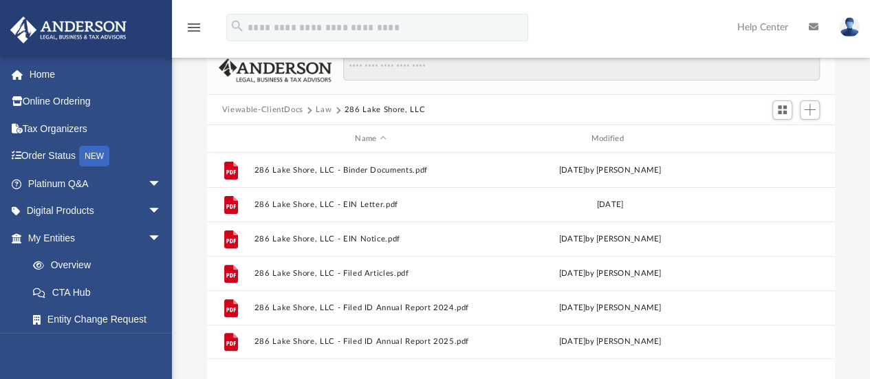
click at [322, 111] on button "Law" at bounding box center [324, 110] width 16 height 12
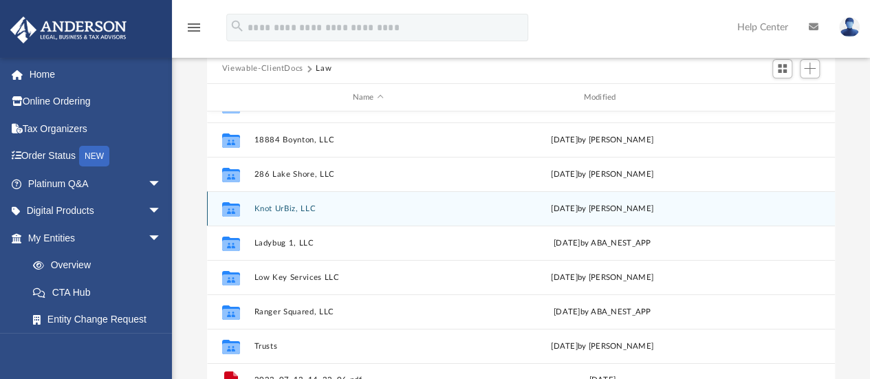
scroll to position [149, 0]
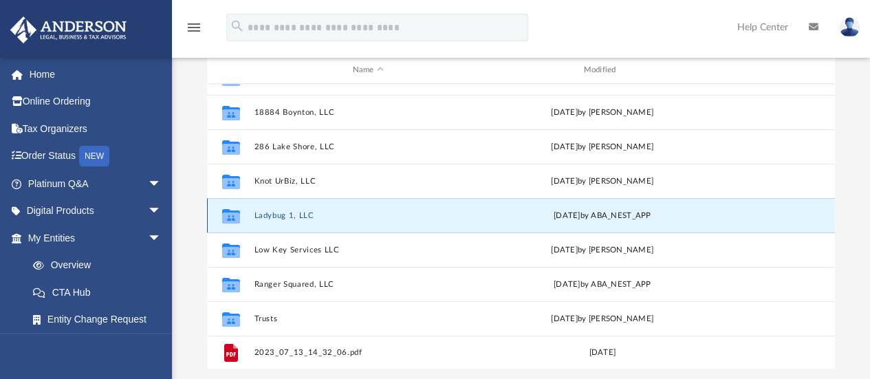
click at [274, 211] on button "Ladybug 1, LLC" at bounding box center [368, 215] width 228 height 9
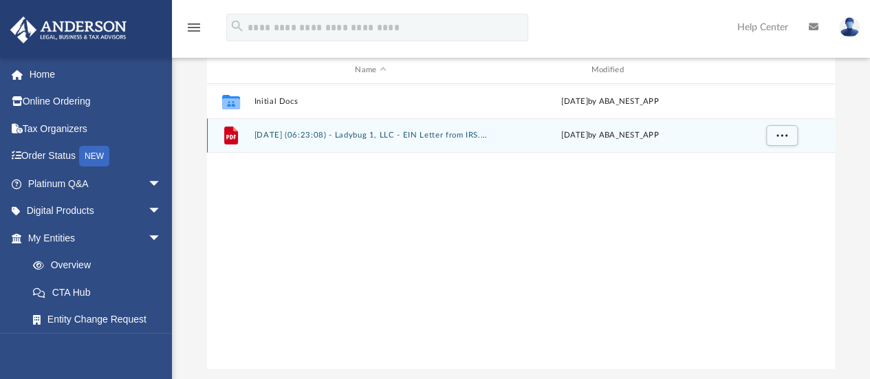
click at [422, 137] on button "[DATE] (06:23:08) - Ladybug 1, LLC - EIN Letter from IRS.pdf" at bounding box center [370, 135] width 233 height 9
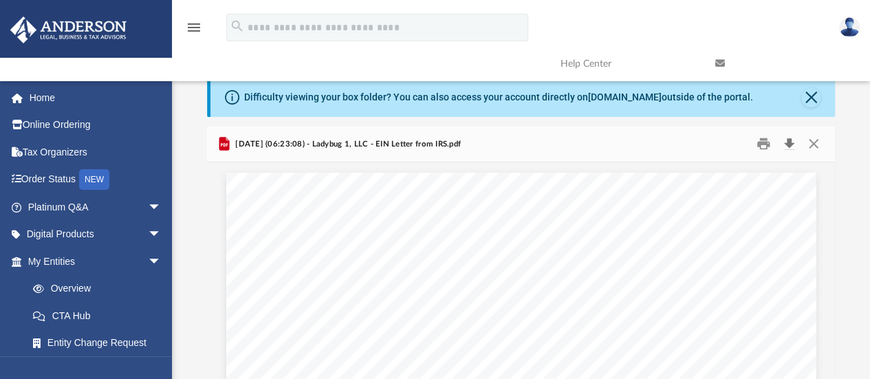
click at [793, 140] on button "Download" at bounding box center [788, 143] width 25 height 21
click at [815, 142] on button "Close" at bounding box center [813, 143] width 25 height 21
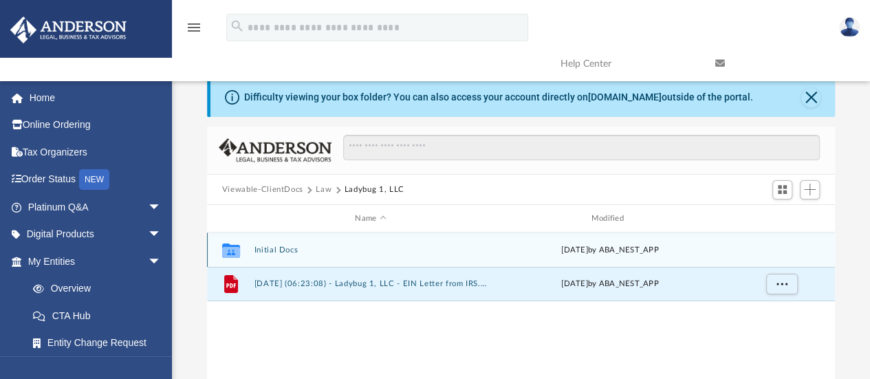
click at [275, 252] on button "Initial Docs" at bounding box center [370, 249] width 233 height 9
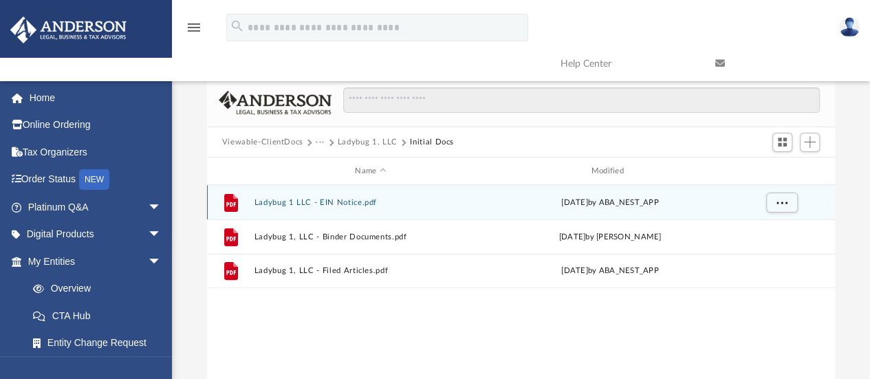
scroll to position [69, 0]
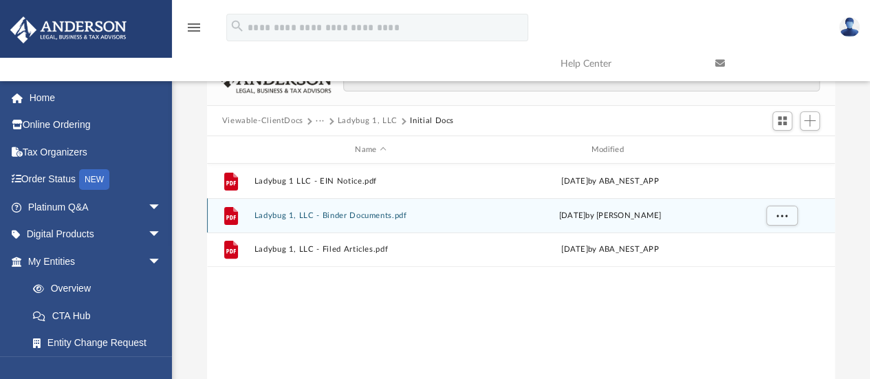
click at [339, 217] on button "Ladybug 1, LLC - Binder Documents.pdf" at bounding box center [370, 215] width 233 height 9
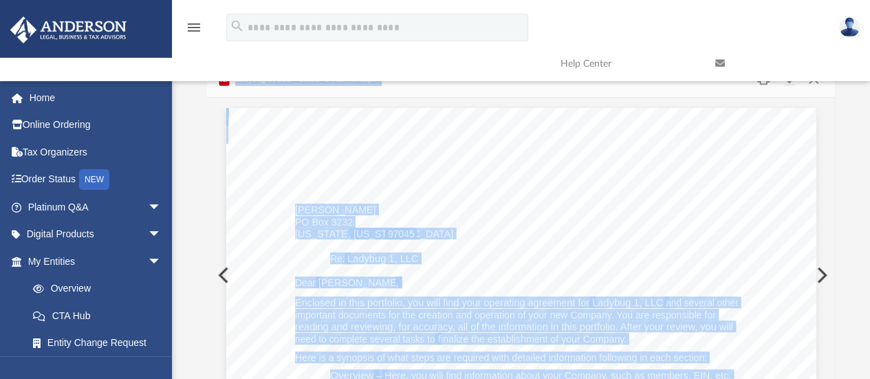
scroll to position [0, 0]
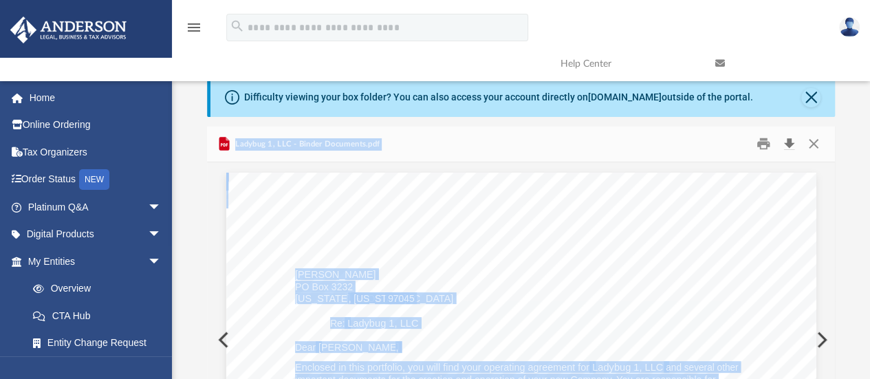
click at [785, 149] on button "Download" at bounding box center [788, 143] width 25 height 21
click at [808, 144] on button "Close" at bounding box center [813, 143] width 25 height 21
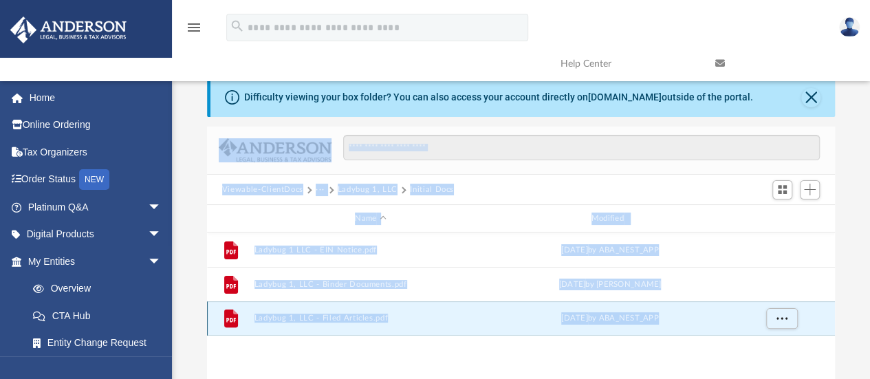
click at [340, 320] on button "Ladybug 1, LLC - Filed Articles.pdf" at bounding box center [370, 318] width 233 height 9
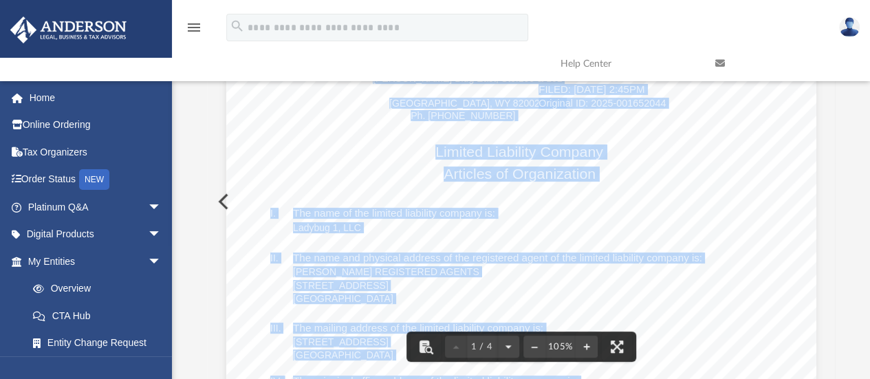
scroll to position [69, 0]
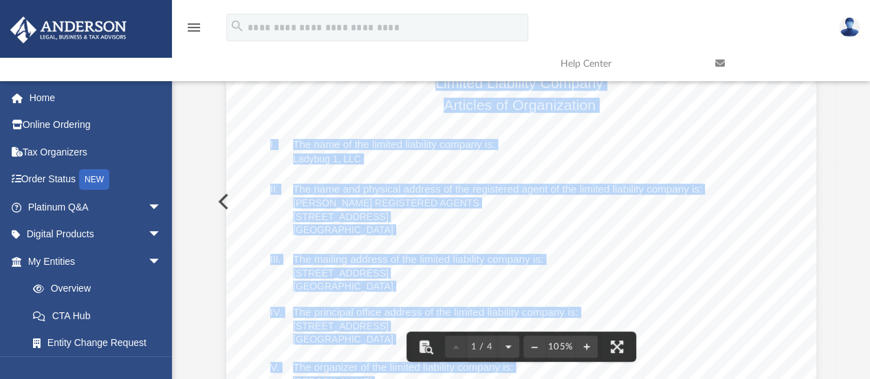
click at [545, 278] on div "[US_STATE] Secretary of State [PERSON_NAME][GEOGRAPHIC_DATA] 82002-0020 Ph. [PH…" at bounding box center [521, 347] width 590 height 763
click at [617, 232] on div "[US_STATE] Secretary of State [PERSON_NAME][GEOGRAPHIC_DATA] 82002-0020 Ph. [PH…" at bounding box center [521, 347] width 590 height 763
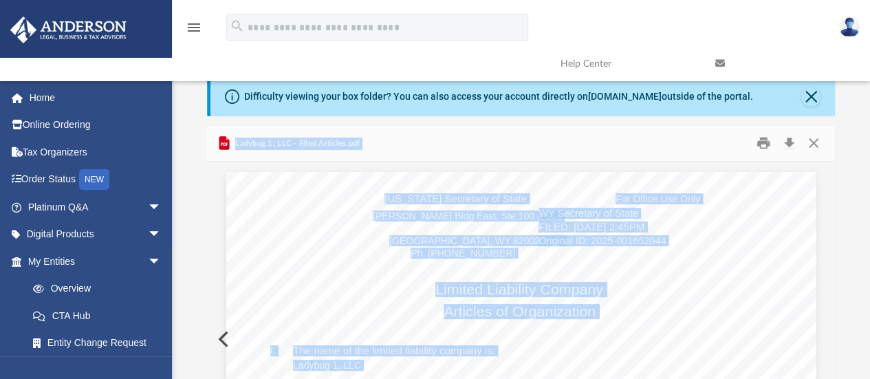
scroll to position [0, 0]
click at [793, 147] on button "Download" at bounding box center [788, 143] width 25 height 21
click at [809, 94] on button "Close" at bounding box center [810, 97] width 19 height 19
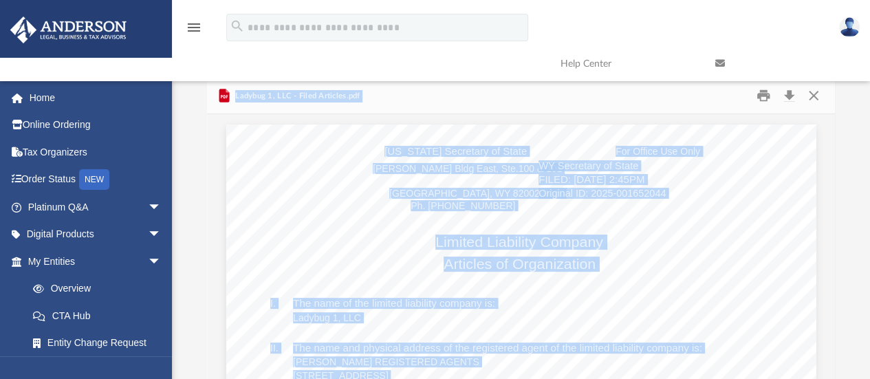
click at [809, 94] on div "Difficulty viewing your box folder? You can also access your account directly o…" at bounding box center [522, 95] width 625 height 34
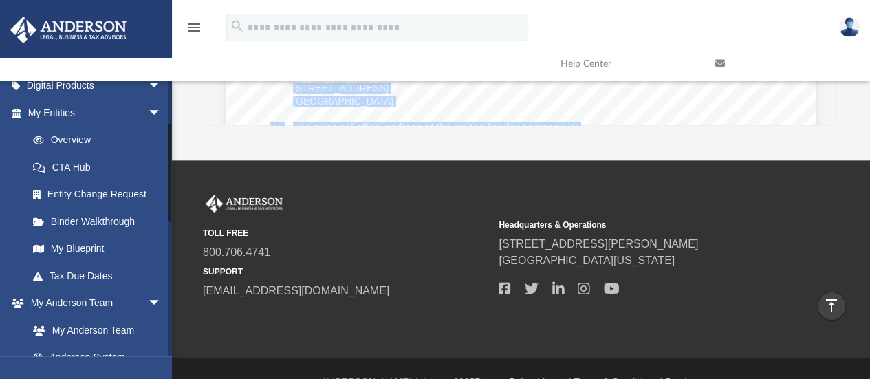
scroll to position [80, 0]
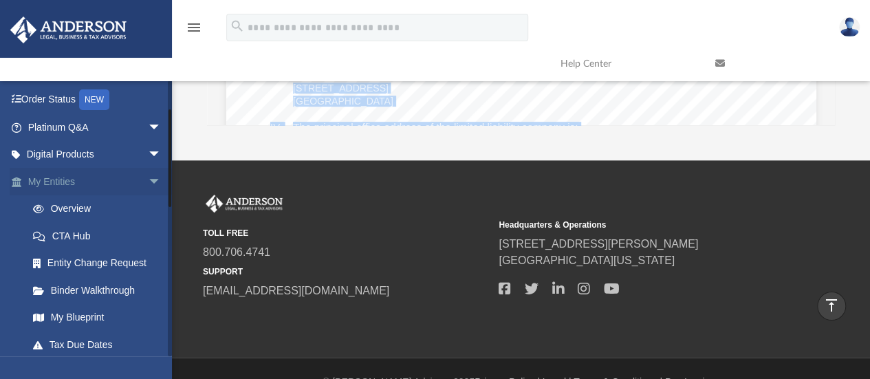
click at [148, 178] on span "arrow_drop_down" at bounding box center [162, 182] width 28 height 28
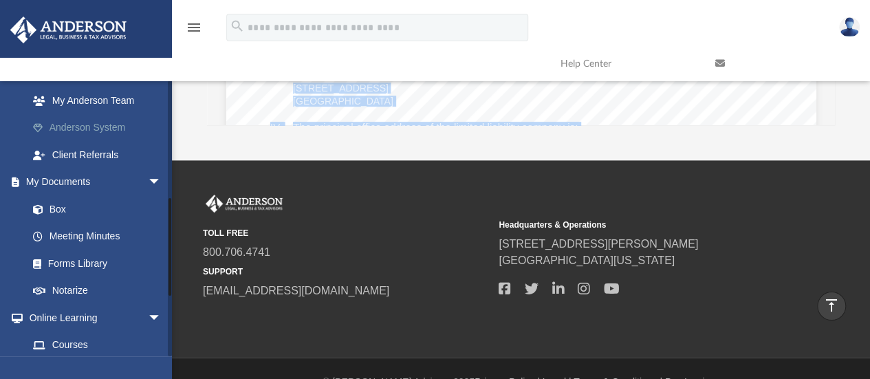
scroll to position [217, 0]
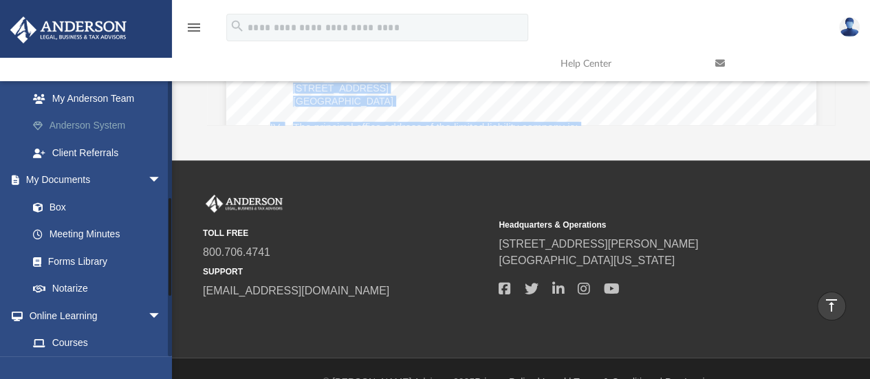
click at [101, 127] on link "Anderson System" at bounding box center [100, 126] width 163 height 28
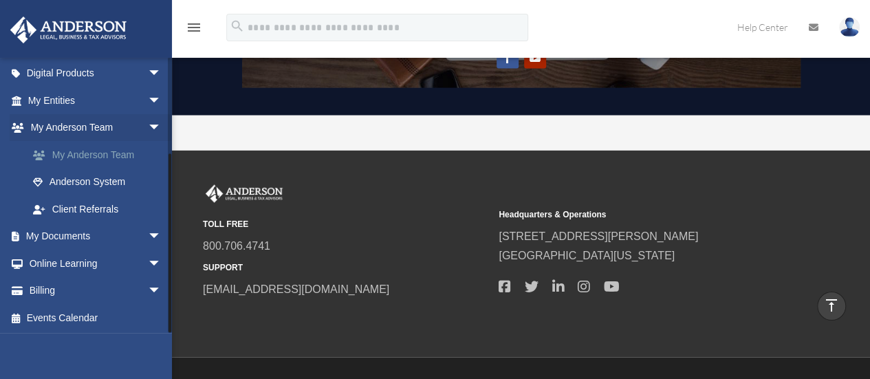
scroll to position [139, 0]
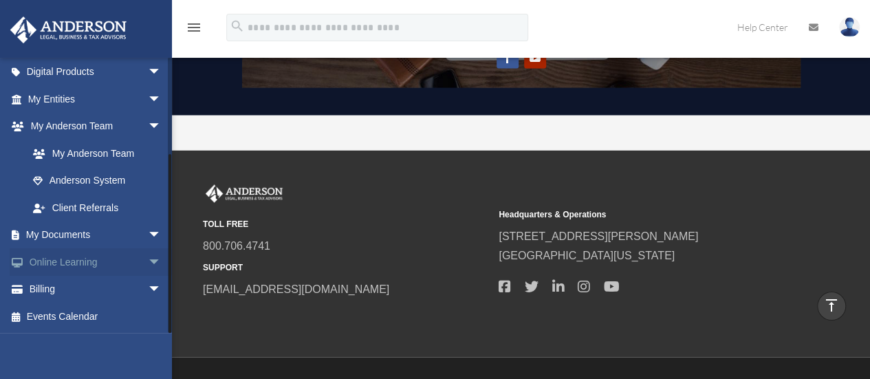
click at [148, 262] on span "arrow_drop_down" at bounding box center [162, 262] width 28 height 28
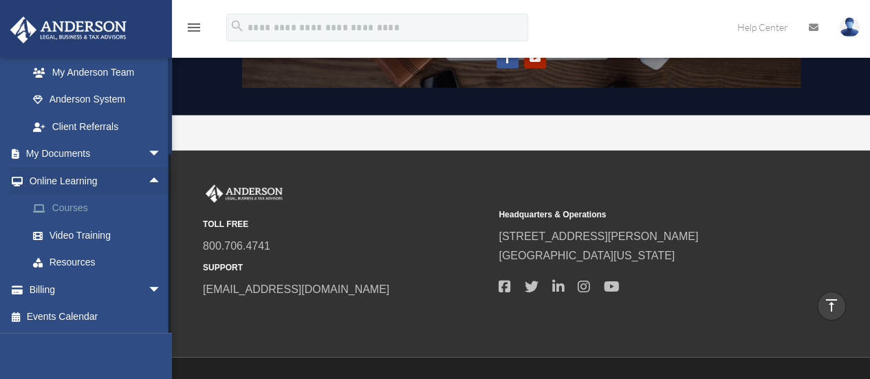
scroll to position [220, 0]
click at [67, 208] on link "Courses" at bounding box center [100, 209] width 163 height 28
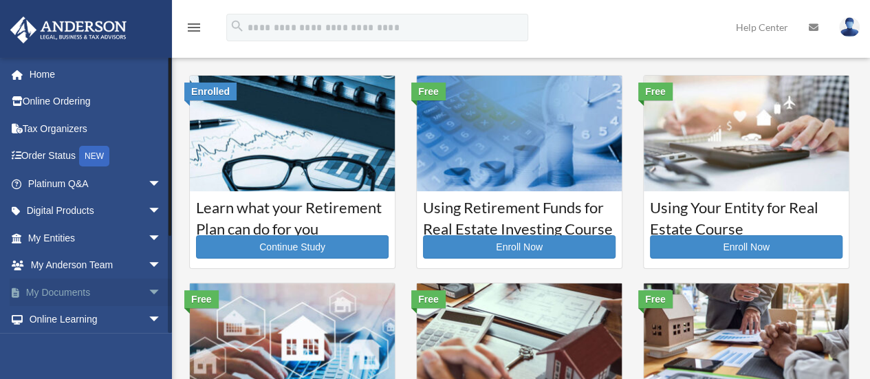
click at [148, 292] on span "arrow_drop_down" at bounding box center [162, 292] width 28 height 28
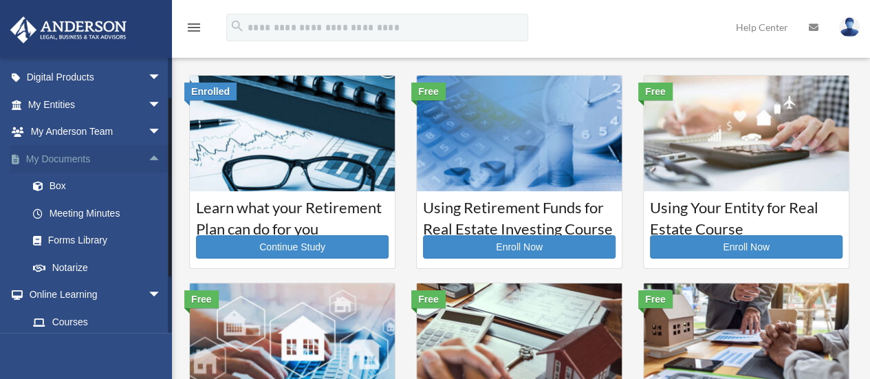
scroll to position [138, 0]
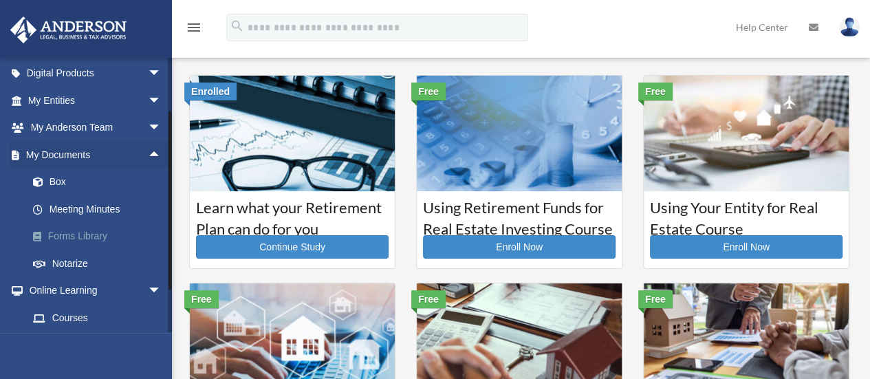
click at [65, 232] on link "Forms Library" at bounding box center [100, 237] width 163 height 28
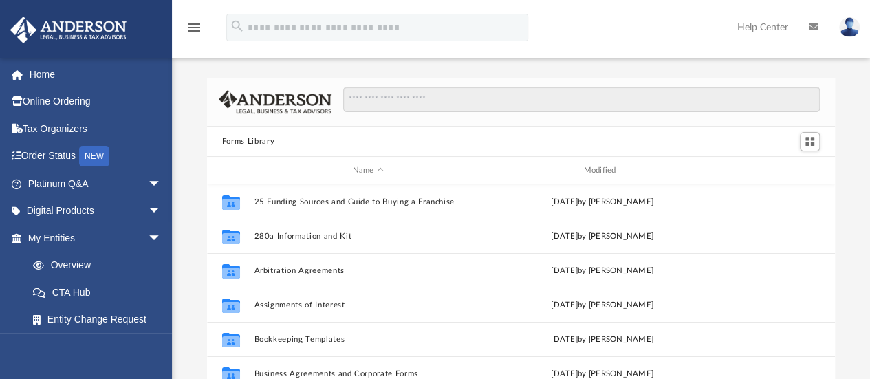
scroll to position [302, 617]
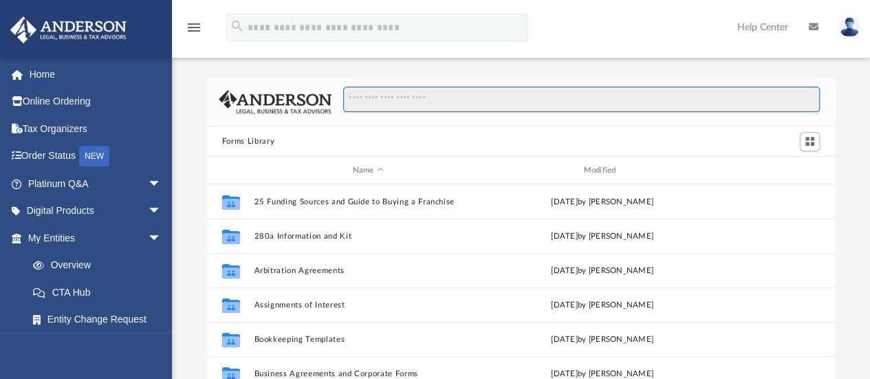
click at [392, 94] on input "Search files and folders" at bounding box center [581, 100] width 476 height 26
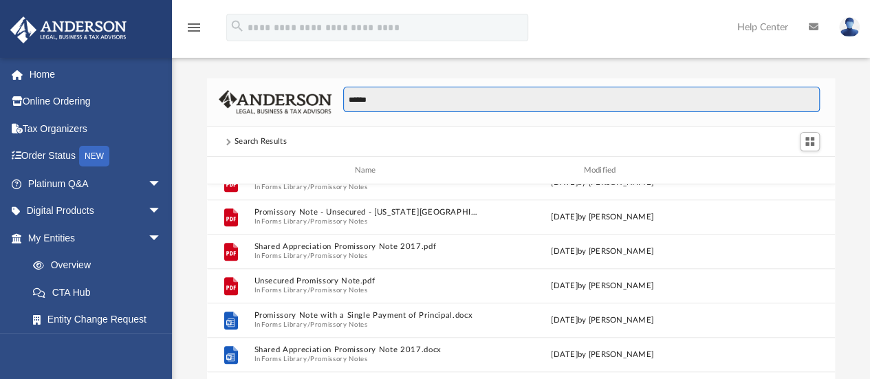
scroll to position [344, 0]
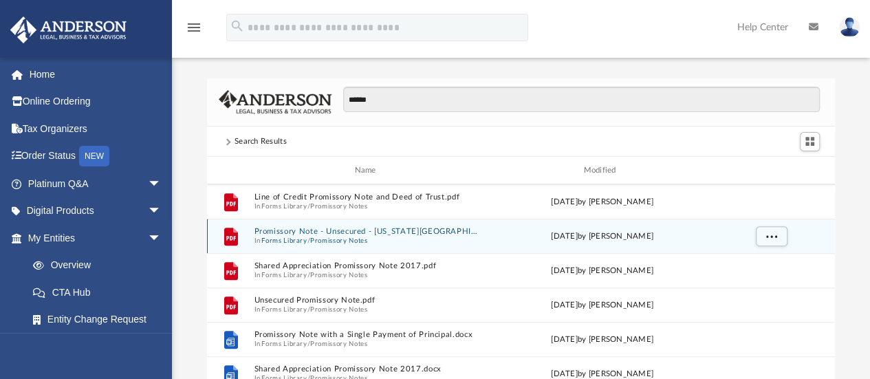
click at [293, 233] on button "Promissory Note - Unsecured - [US_STATE][GEOGRAPHIC_DATA]pdf" at bounding box center [368, 231] width 228 height 9
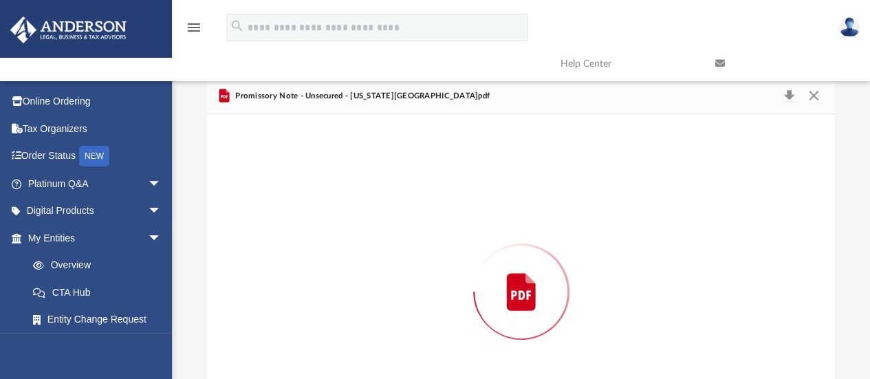
click at [293, 233] on div "Preview" at bounding box center [521, 291] width 628 height 355
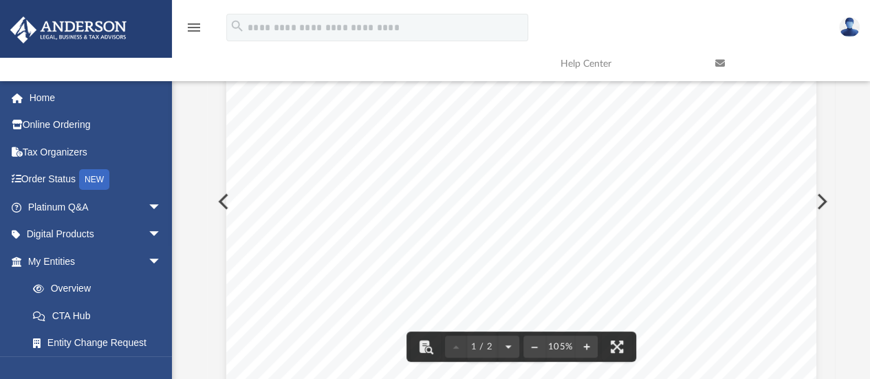
scroll to position [0, 0]
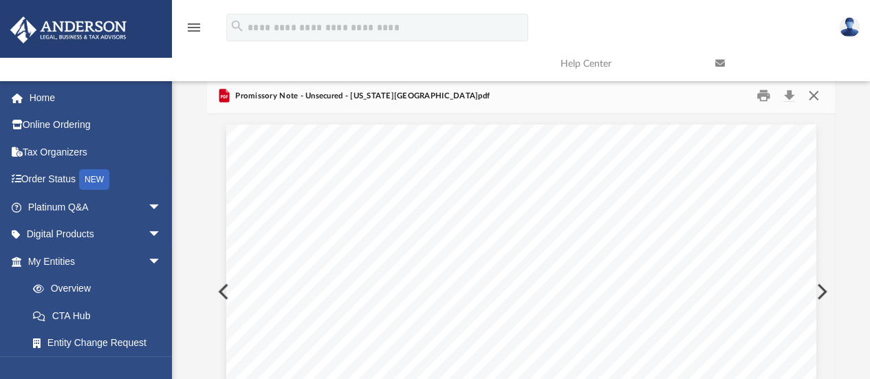
click at [815, 97] on button "Close" at bounding box center [813, 95] width 25 height 21
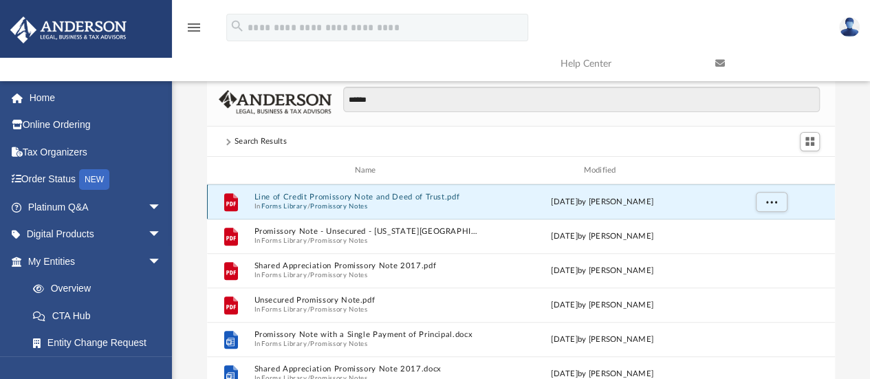
click at [271, 197] on button "Line of Credit Promissory Note and Deed of Trust.pdf" at bounding box center [368, 197] width 228 height 9
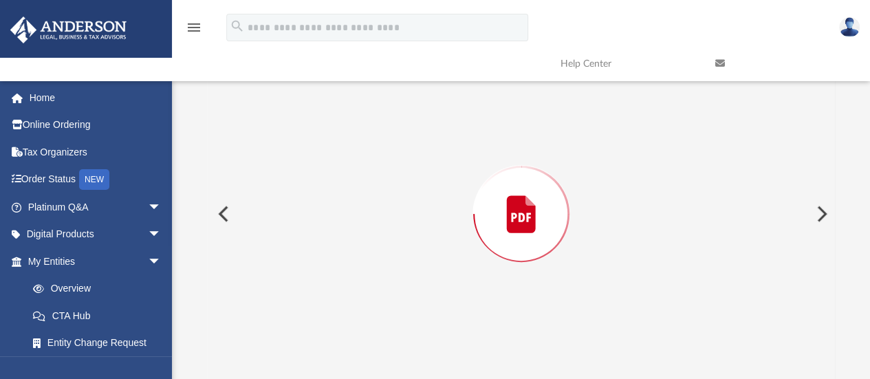
scroll to position [90, 0]
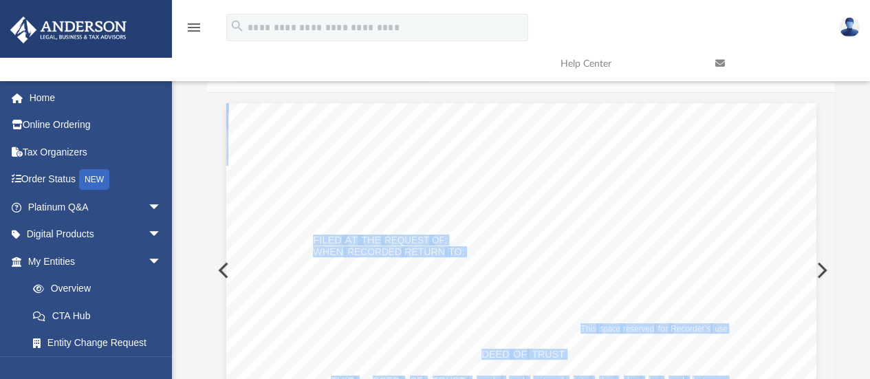
scroll to position [0, 0]
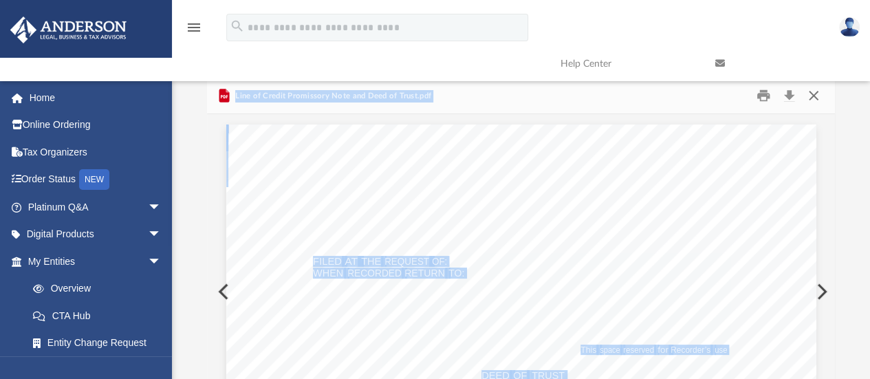
click at [815, 91] on button "Close" at bounding box center [813, 95] width 25 height 21
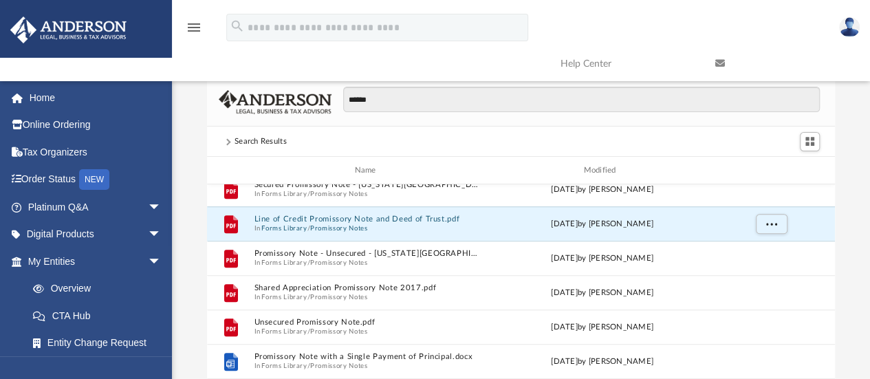
scroll to position [344, 0]
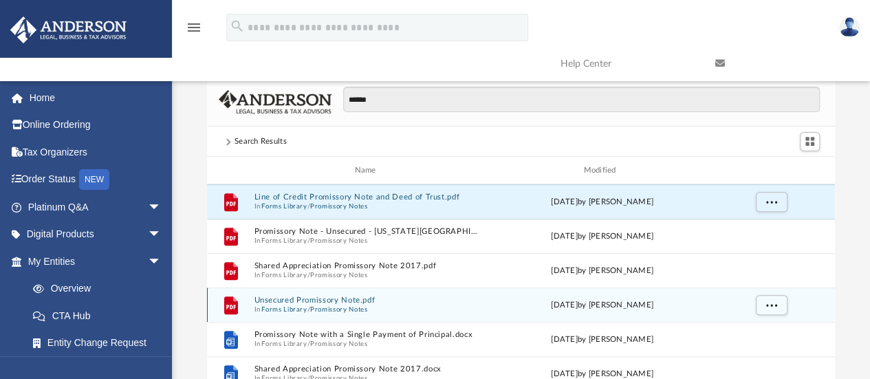
click at [312, 300] on button "Unsecured Promissory Note.pdf" at bounding box center [368, 300] width 228 height 9
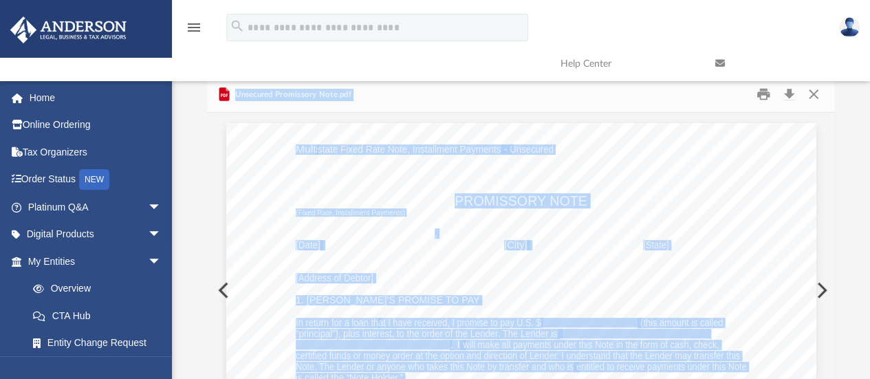
scroll to position [0, 0]
click at [787, 92] on button "Download" at bounding box center [788, 95] width 25 height 21
click at [476, 91] on div "Unsecured Promissory Note.pdf" at bounding box center [521, 96] width 628 height 36
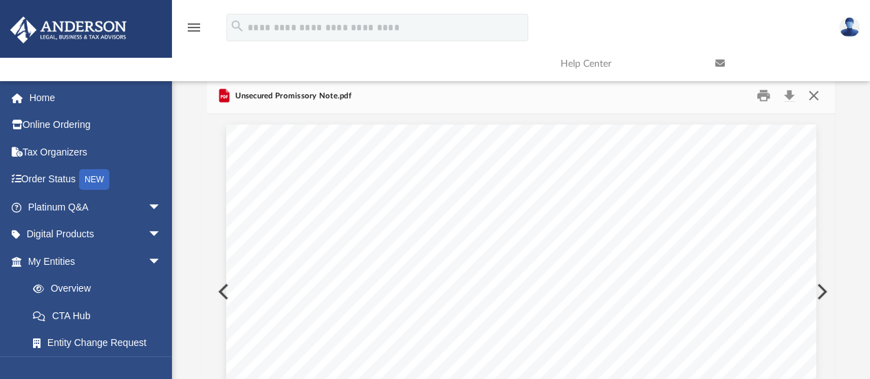
click at [822, 94] on button "Close" at bounding box center [813, 95] width 25 height 21
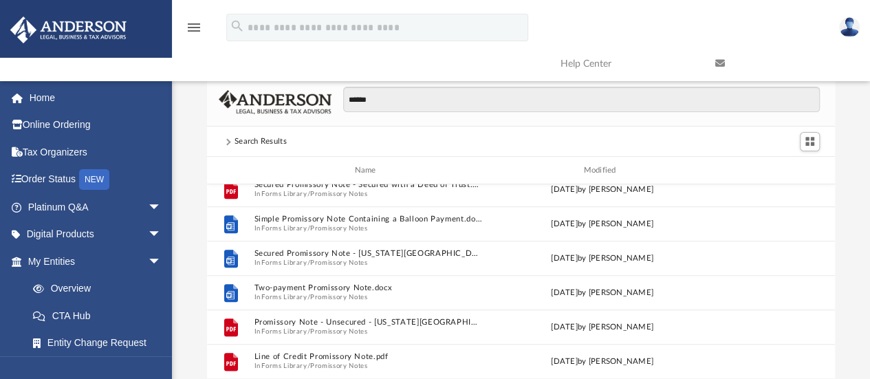
scroll to position [825, 0]
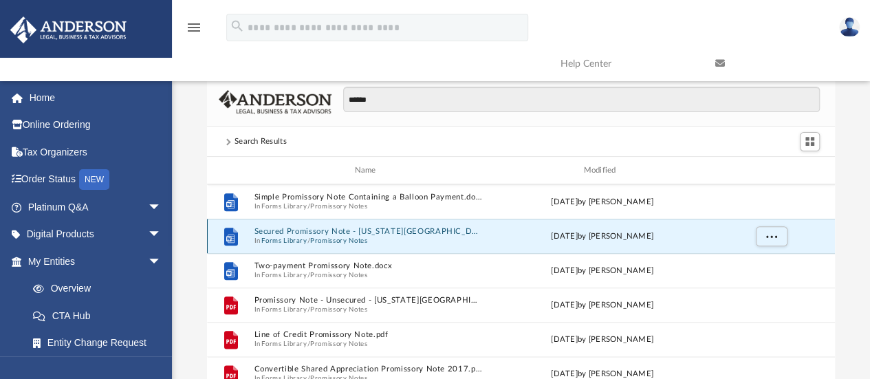
click at [336, 233] on button "Secured Promissory Note - [US_STATE][GEOGRAPHIC_DATA]docx" at bounding box center [368, 231] width 228 height 9
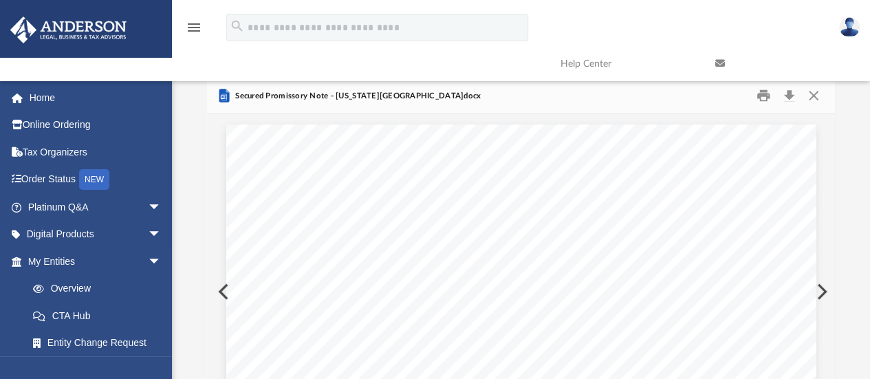
scroll to position [0, 0]
click at [784, 96] on button "Download" at bounding box center [788, 95] width 25 height 21
click at [814, 94] on button "Close" at bounding box center [813, 95] width 25 height 21
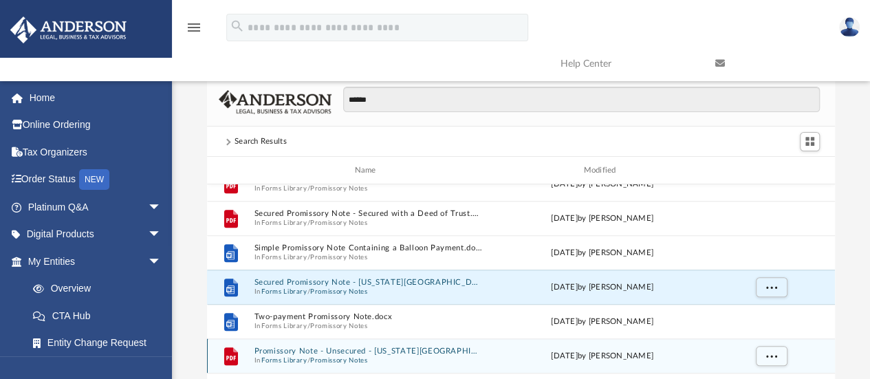
scroll to position [756, 0]
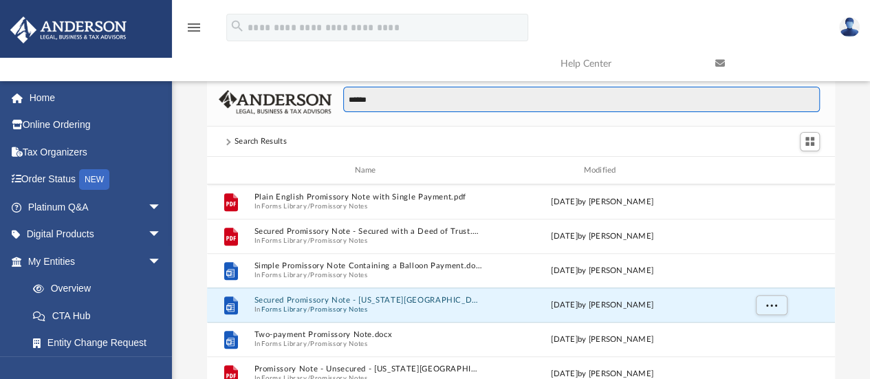
click at [400, 108] on input "******" at bounding box center [581, 100] width 476 height 26
drag, startPoint x: 400, startPoint y: 108, endPoint x: 370, endPoint y: 102, distance: 30.9
click at [399, 107] on input "******" at bounding box center [581, 100] width 476 height 26
click at [370, 102] on input "******" at bounding box center [581, 100] width 476 height 26
click at [351, 101] on input "******" at bounding box center [581, 100] width 476 height 26
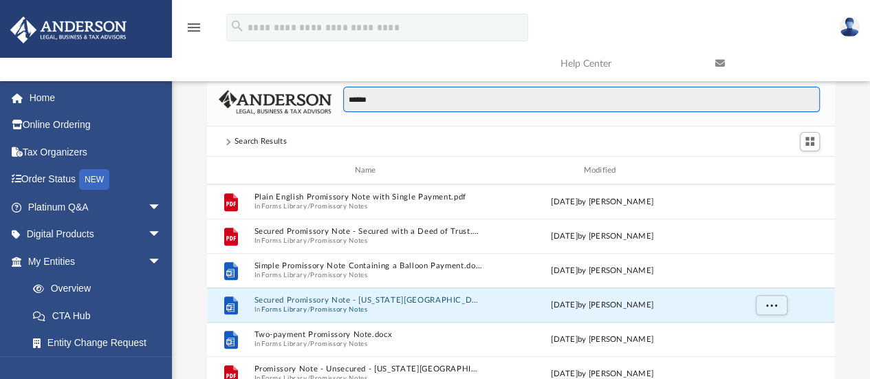
drag, startPoint x: 373, startPoint y: 101, endPoint x: 309, endPoint y: 105, distance: 63.3
click at [309, 105] on div "******" at bounding box center [521, 102] width 628 height 49
type input "*****"
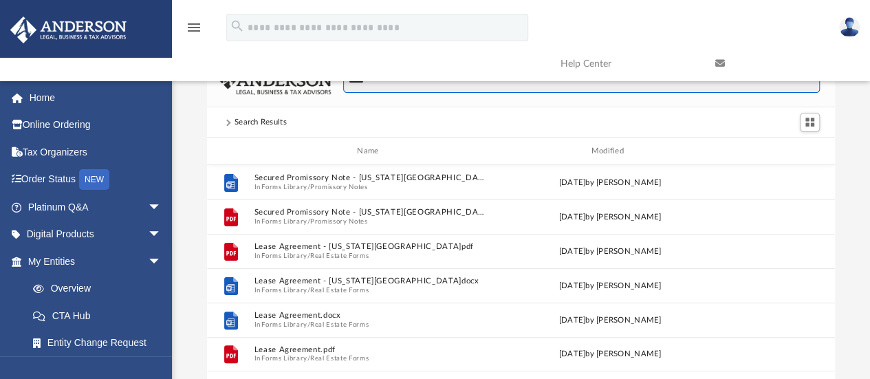
scroll to position [0, 0]
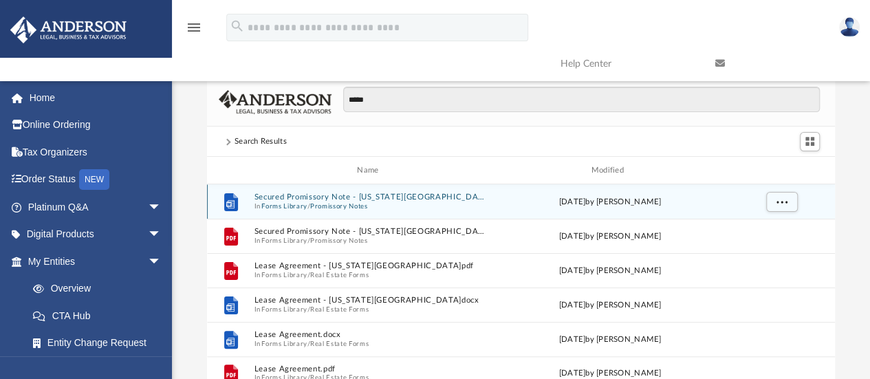
click at [310, 197] on button "Secured Promissory Note - [US_STATE][GEOGRAPHIC_DATA]docx" at bounding box center [370, 197] width 233 height 9
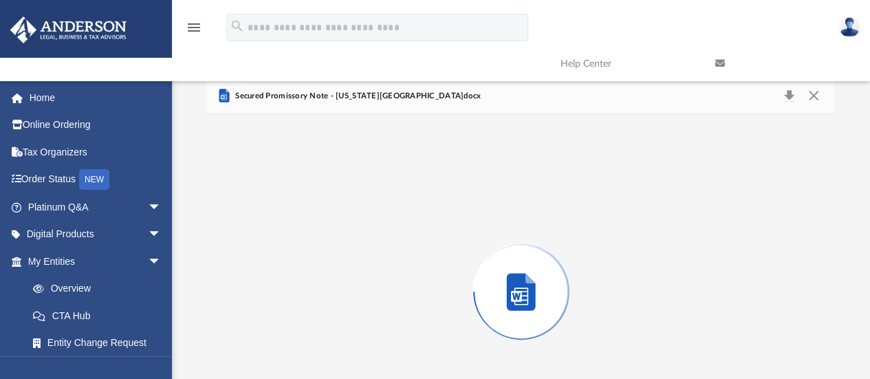
scroll to position [90, 0]
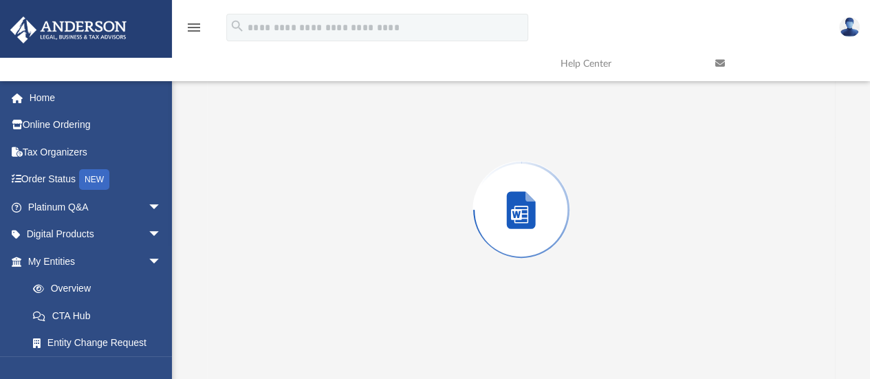
click at [310, 197] on div "Preview" at bounding box center [521, 209] width 628 height 355
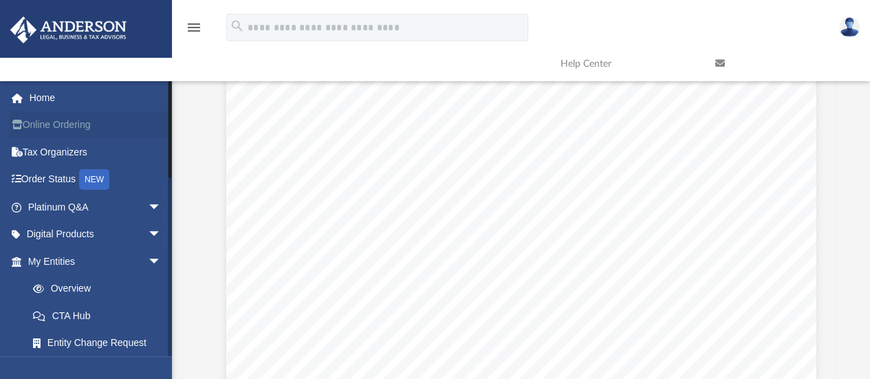
click at [29, 127] on link "Online Ordering" at bounding box center [96, 125] width 173 height 28
